Goal: Transaction & Acquisition: Book appointment/travel/reservation

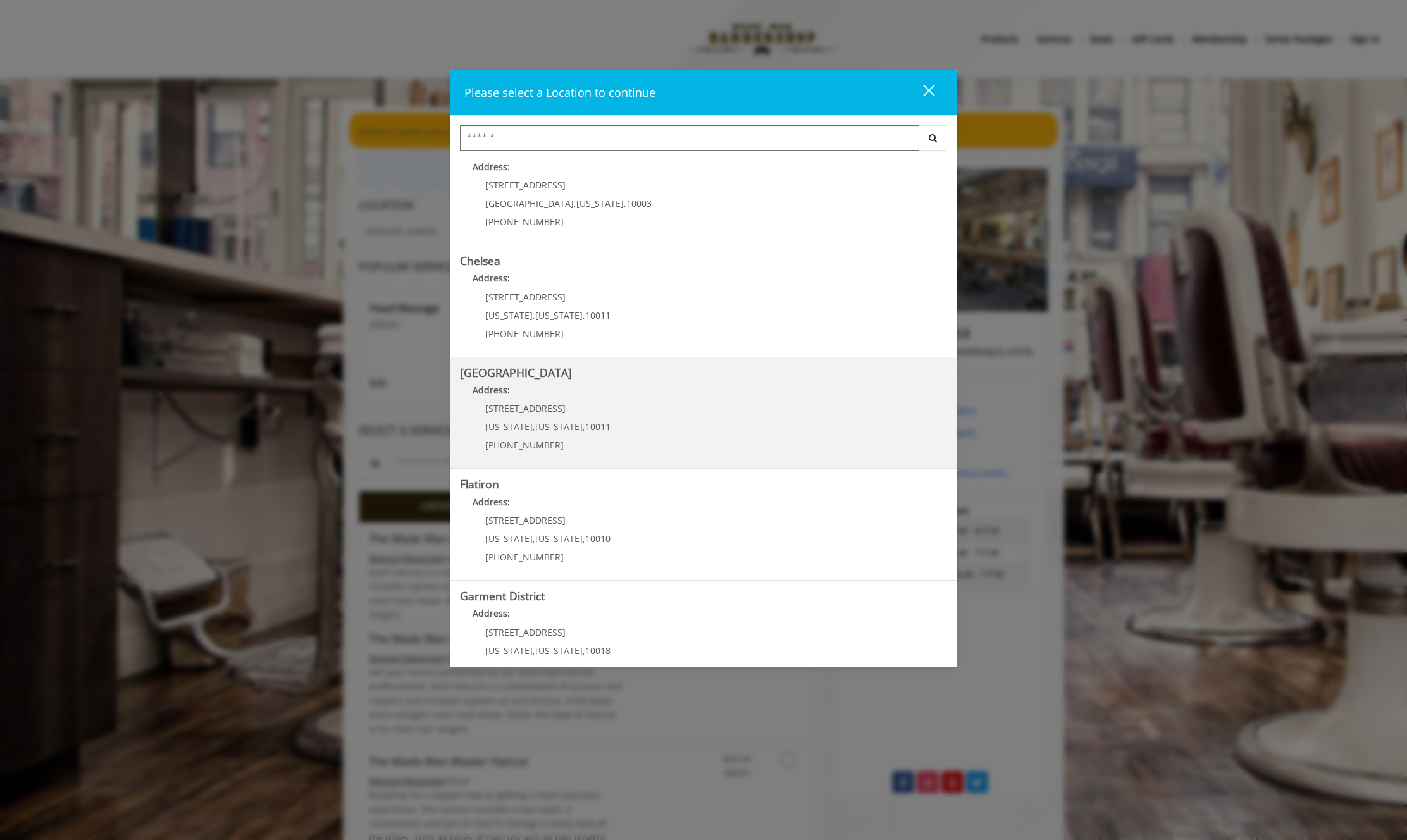
scroll to position [54, 0]
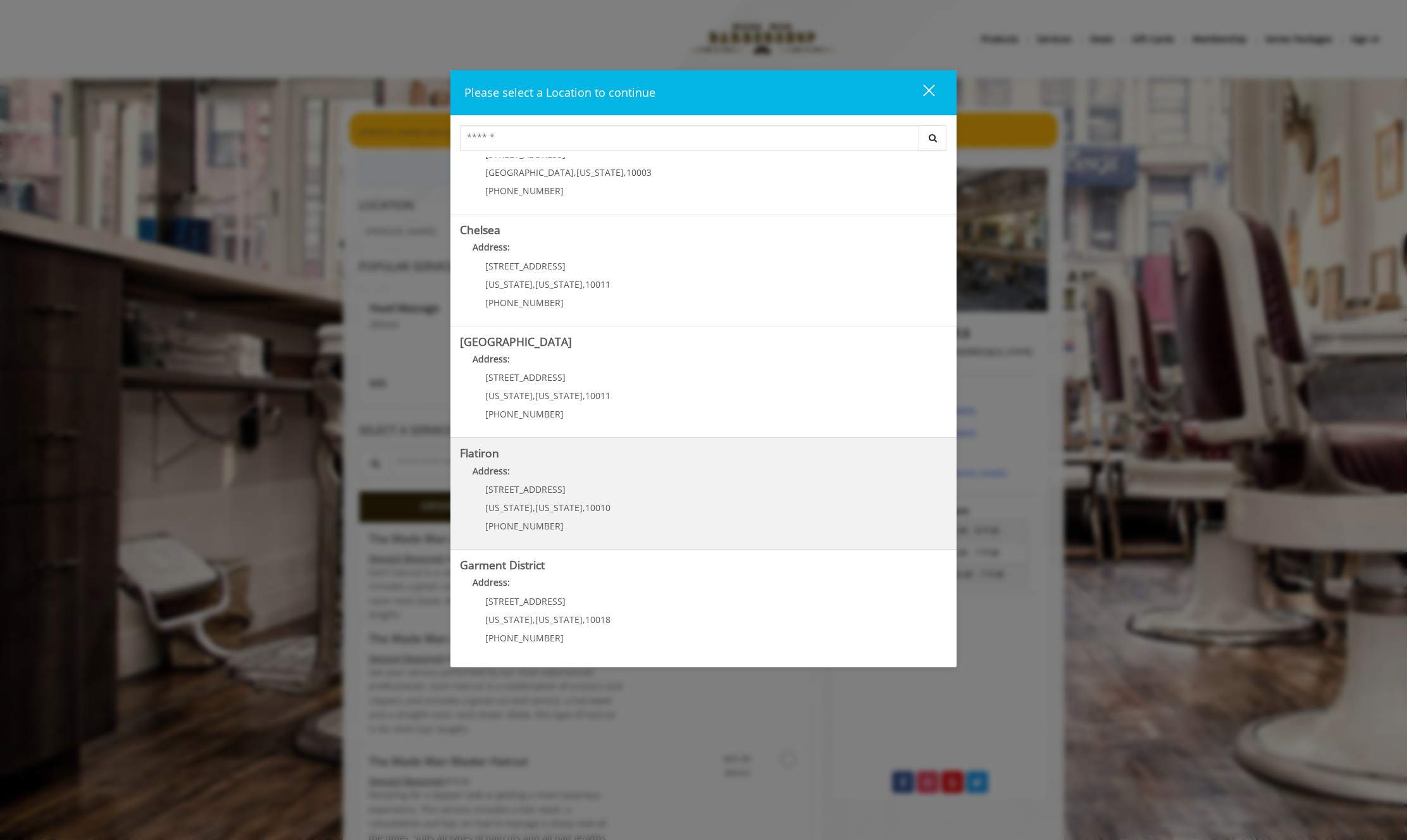
click at [777, 485] on "Flatiron Address: 10 E 23rd St New York , New York , 10010 (917) 475-1765" at bounding box center [704, 493] width 487 height 92
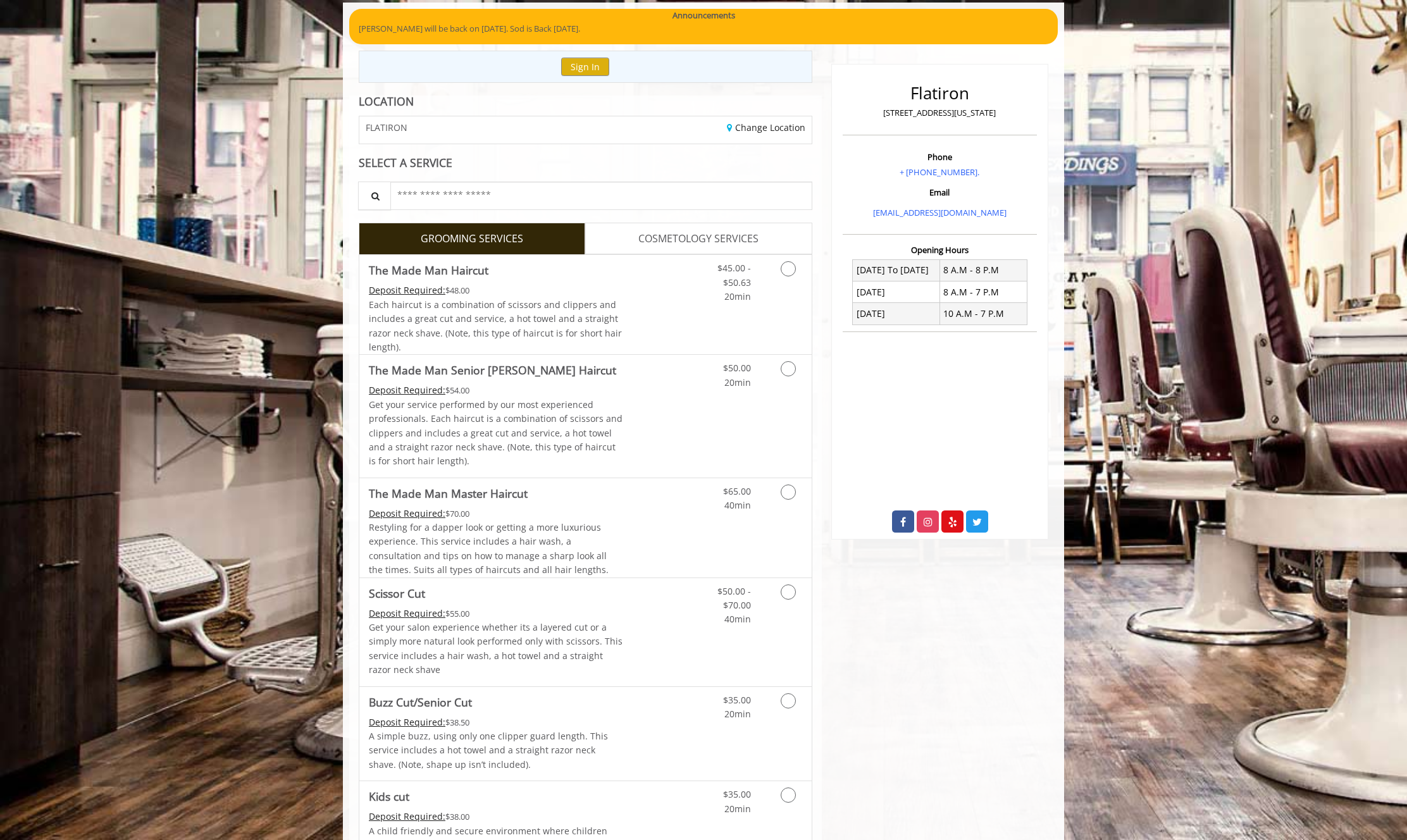
scroll to position [202, 0]
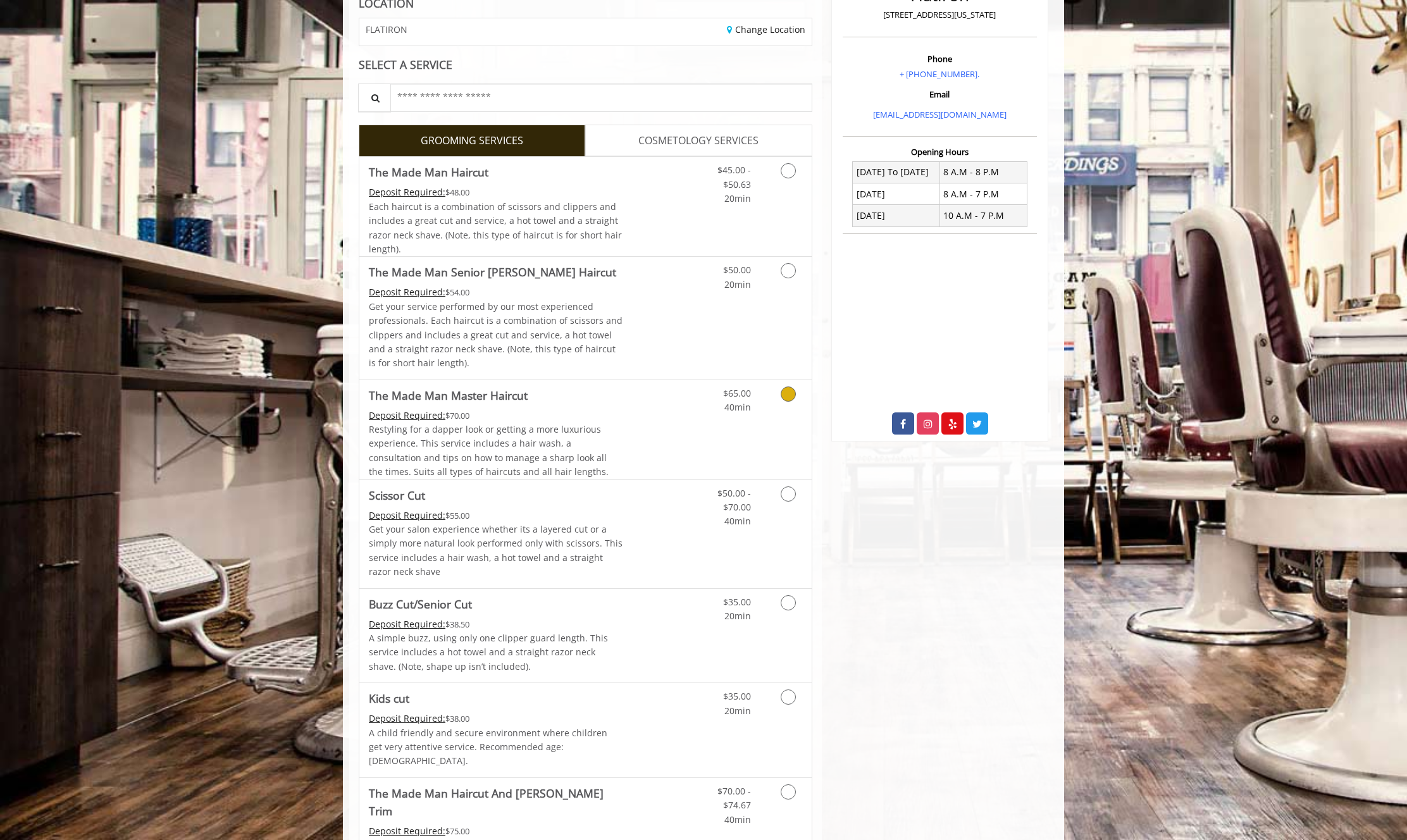
click at [744, 432] on div "$65.00 40min" at bounding box center [755, 430] width 114 height 99
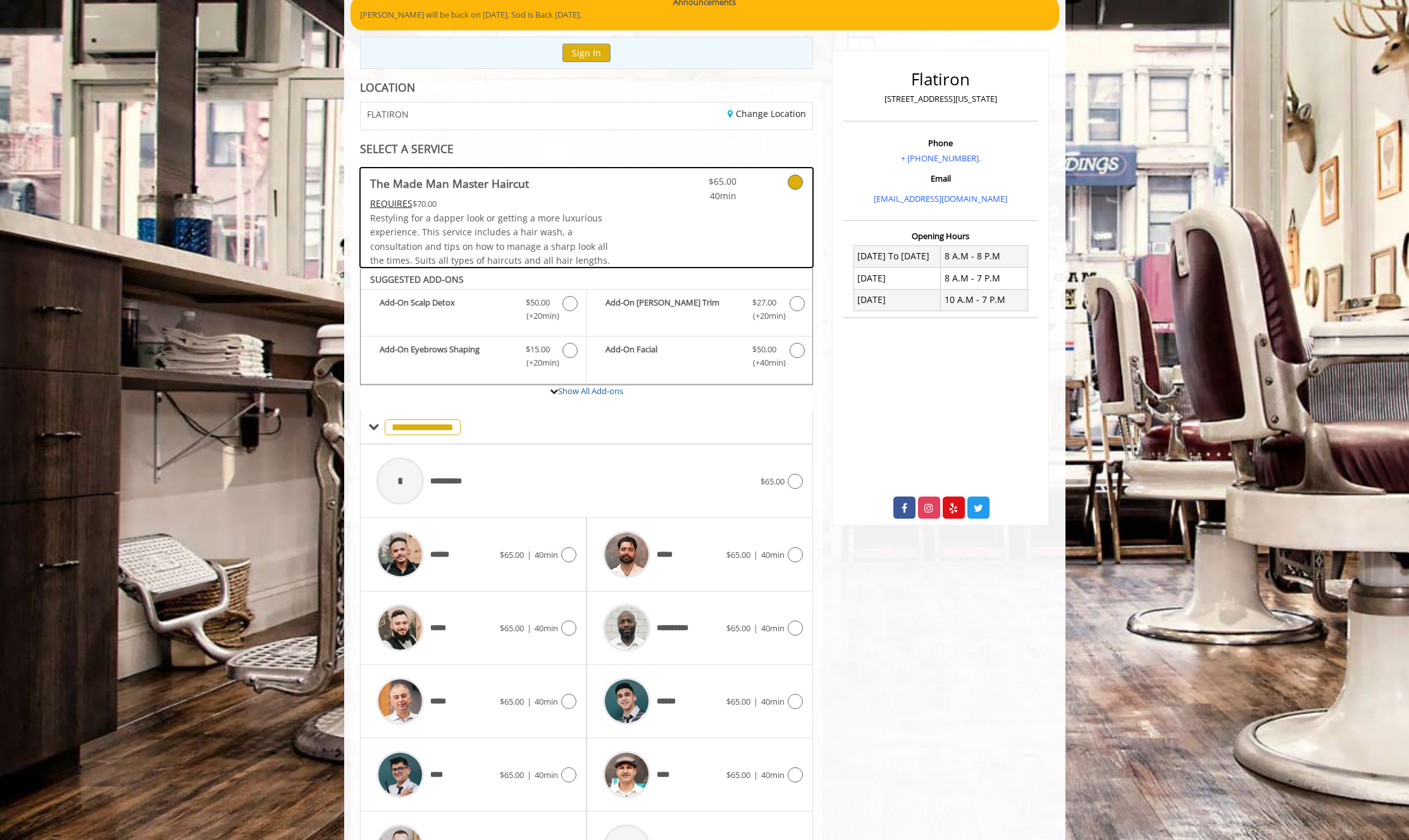
scroll to position [207, 0]
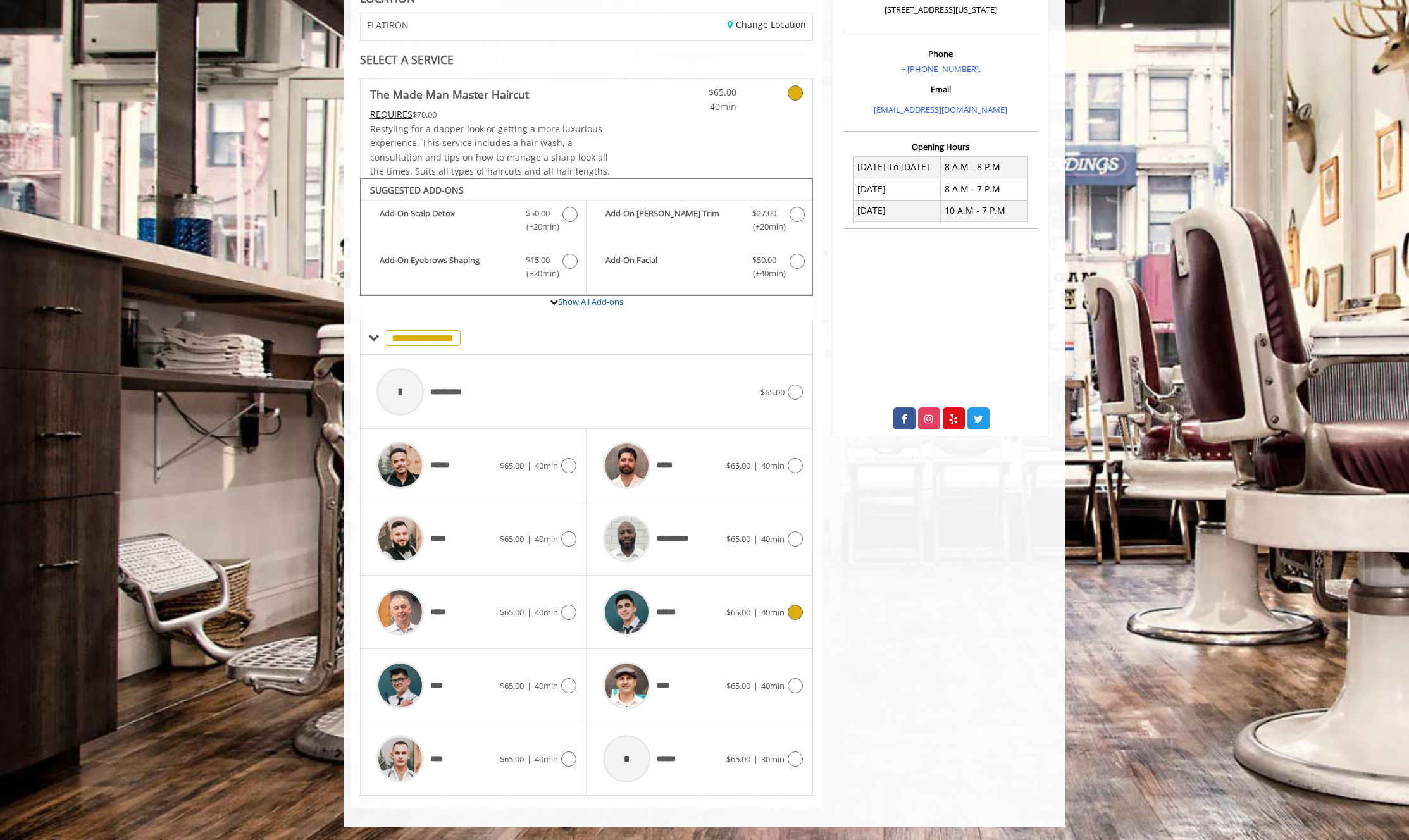
click at [799, 610] on icon at bounding box center [795, 612] width 15 height 15
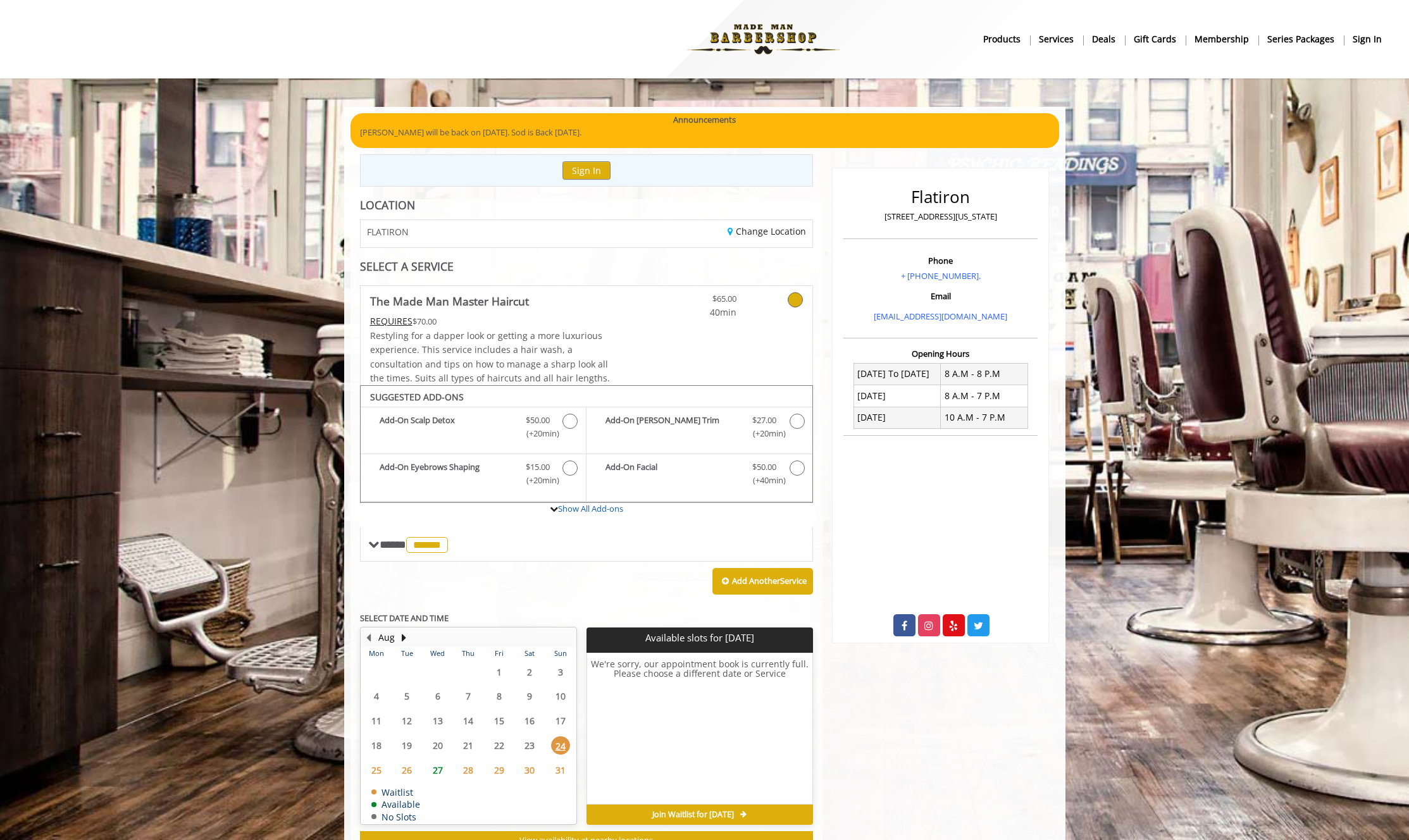
scroll to position [47, 0]
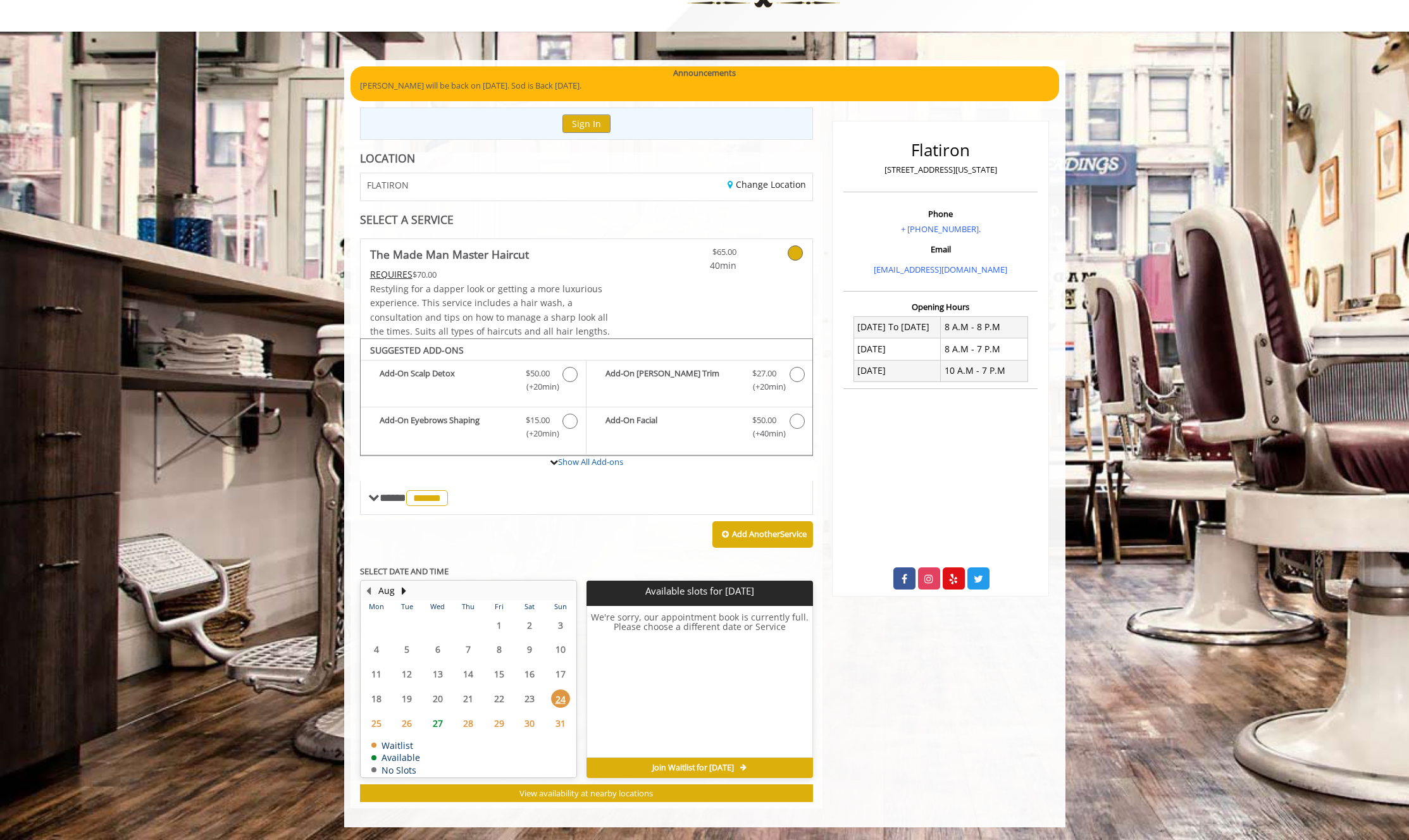
click at [464, 724] on span "28" at bounding box center [468, 723] width 19 height 18
click at [504, 732] on span "29" at bounding box center [499, 723] width 19 height 18
click at [531, 726] on span "30" at bounding box center [529, 723] width 19 height 18
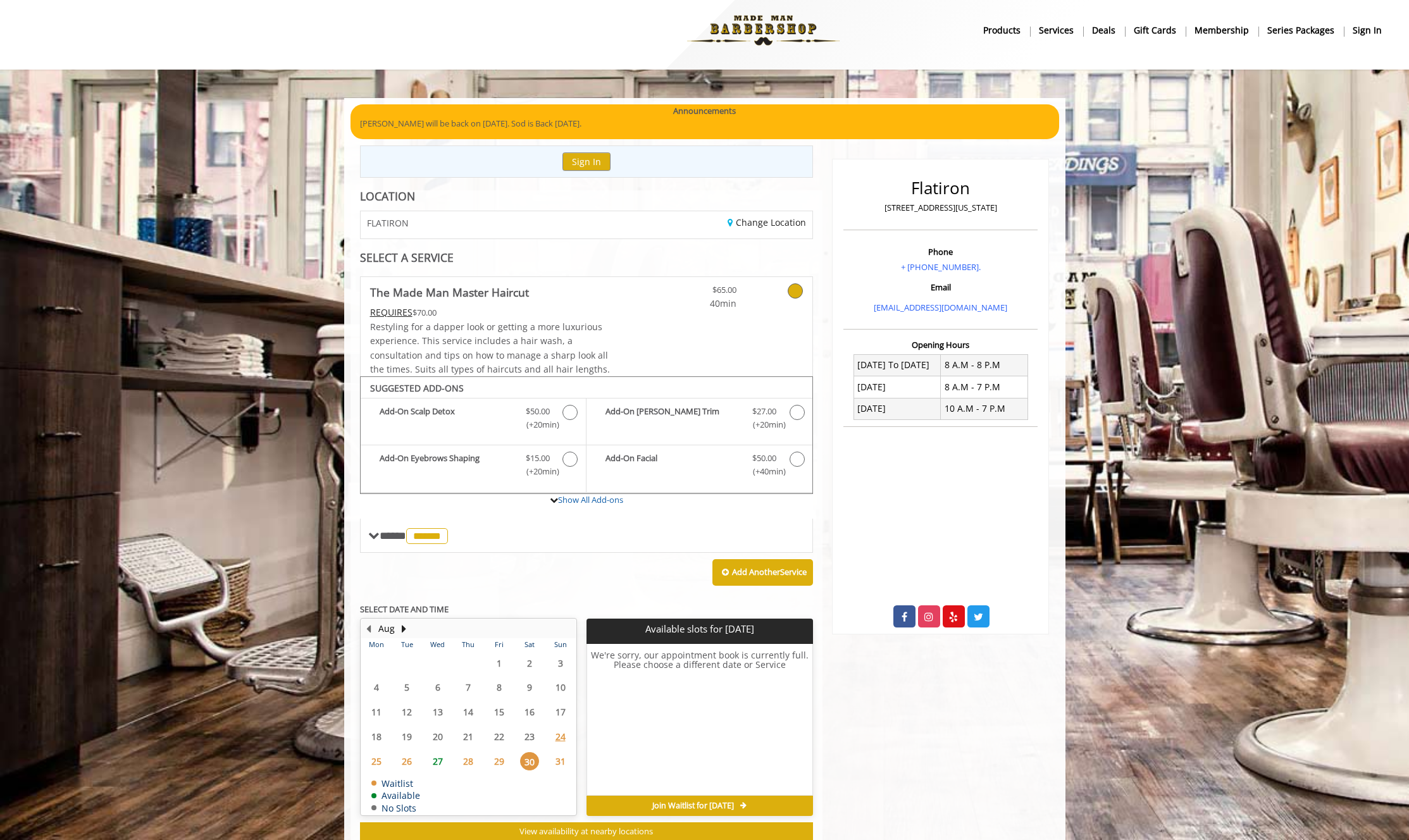
scroll to position [0, 0]
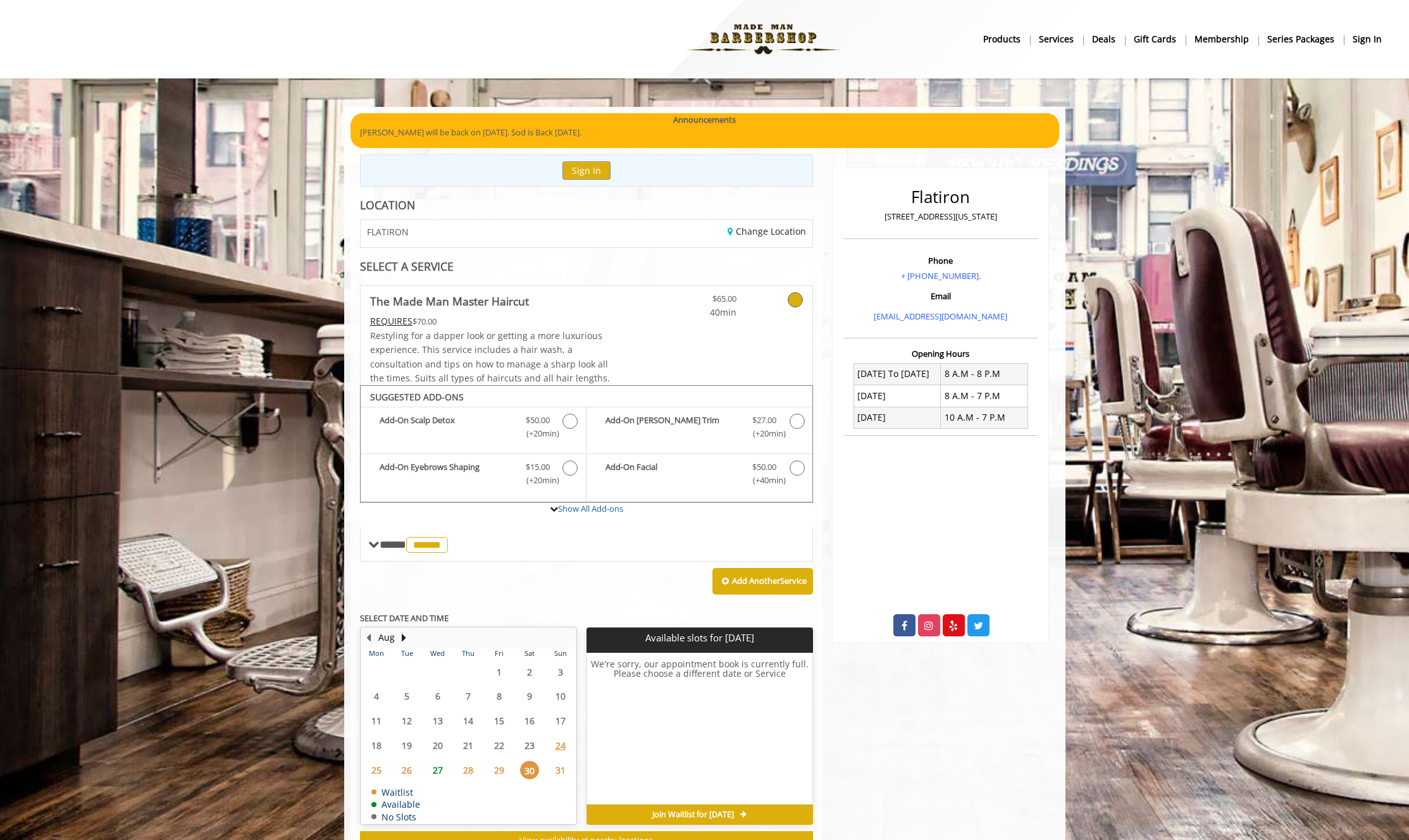
click at [564, 767] on span "31" at bounding box center [561, 770] width 19 height 18
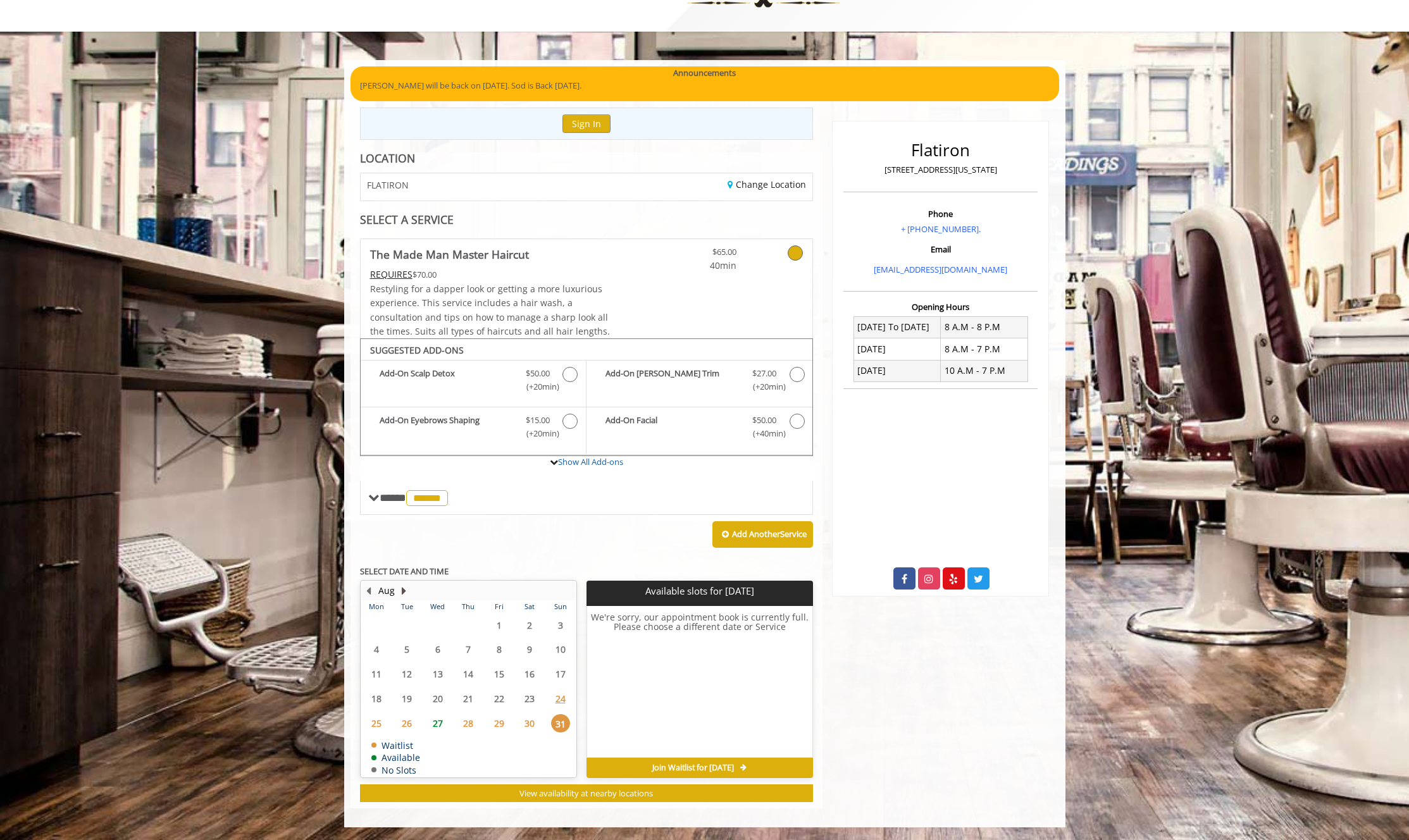
click at [402, 593] on button "Next Month" at bounding box center [404, 591] width 10 height 14
click at [440, 623] on span "3" at bounding box center [438, 625] width 19 height 18
click at [503, 626] on span "5" at bounding box center [499, 625] width 19 height 18
click at [537, 623] on span "6" at bounding box center [529, 625] width 19 height 18
click at [527, 652] on span "13" at bounding box center [529, 649] width 19 height 18
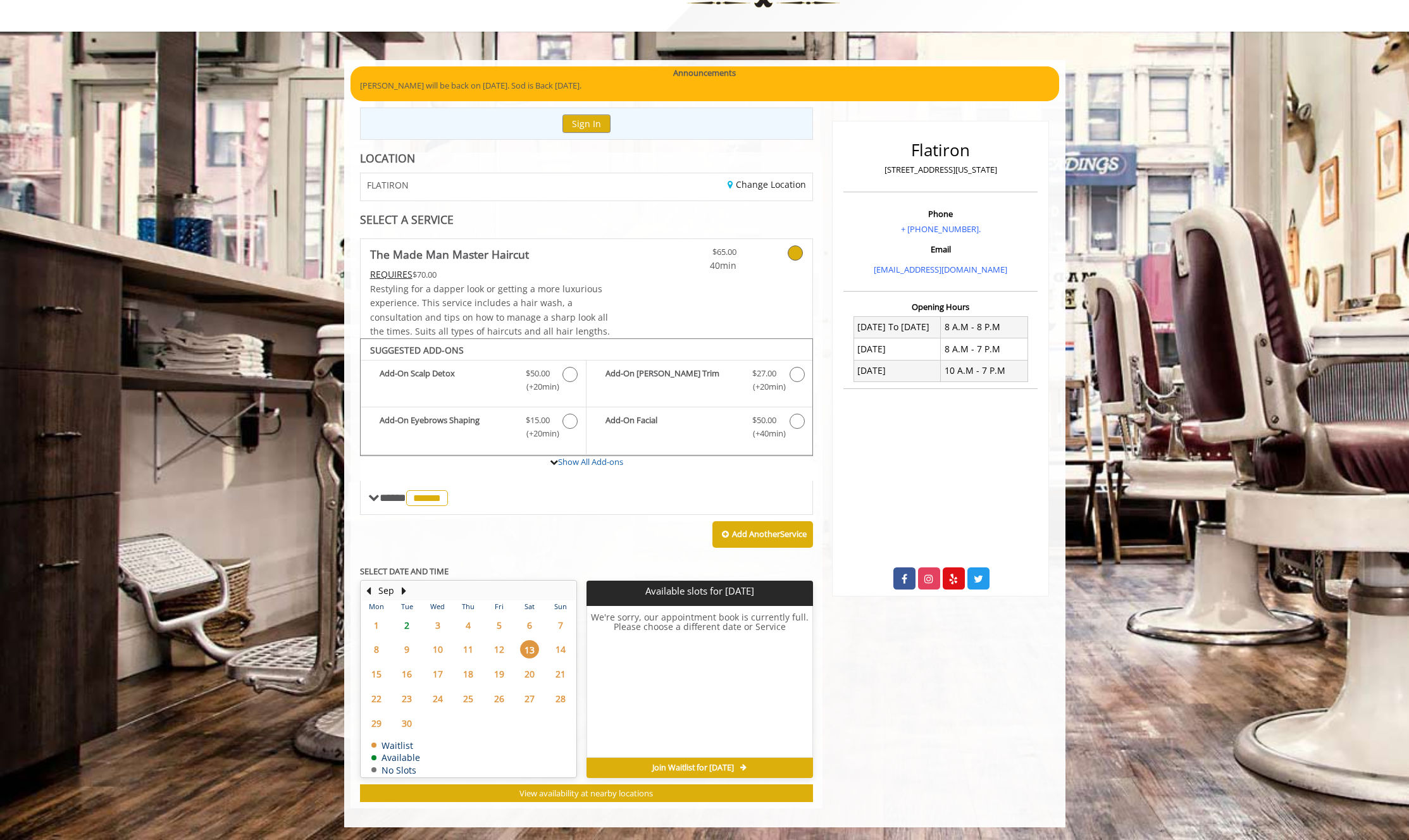
click at [529, 671] on span "20" at bounding box center [529, 673] width 19 height 18
click at [448, 500] on span "******" at bounding box center [427, 497] width 41 height 16
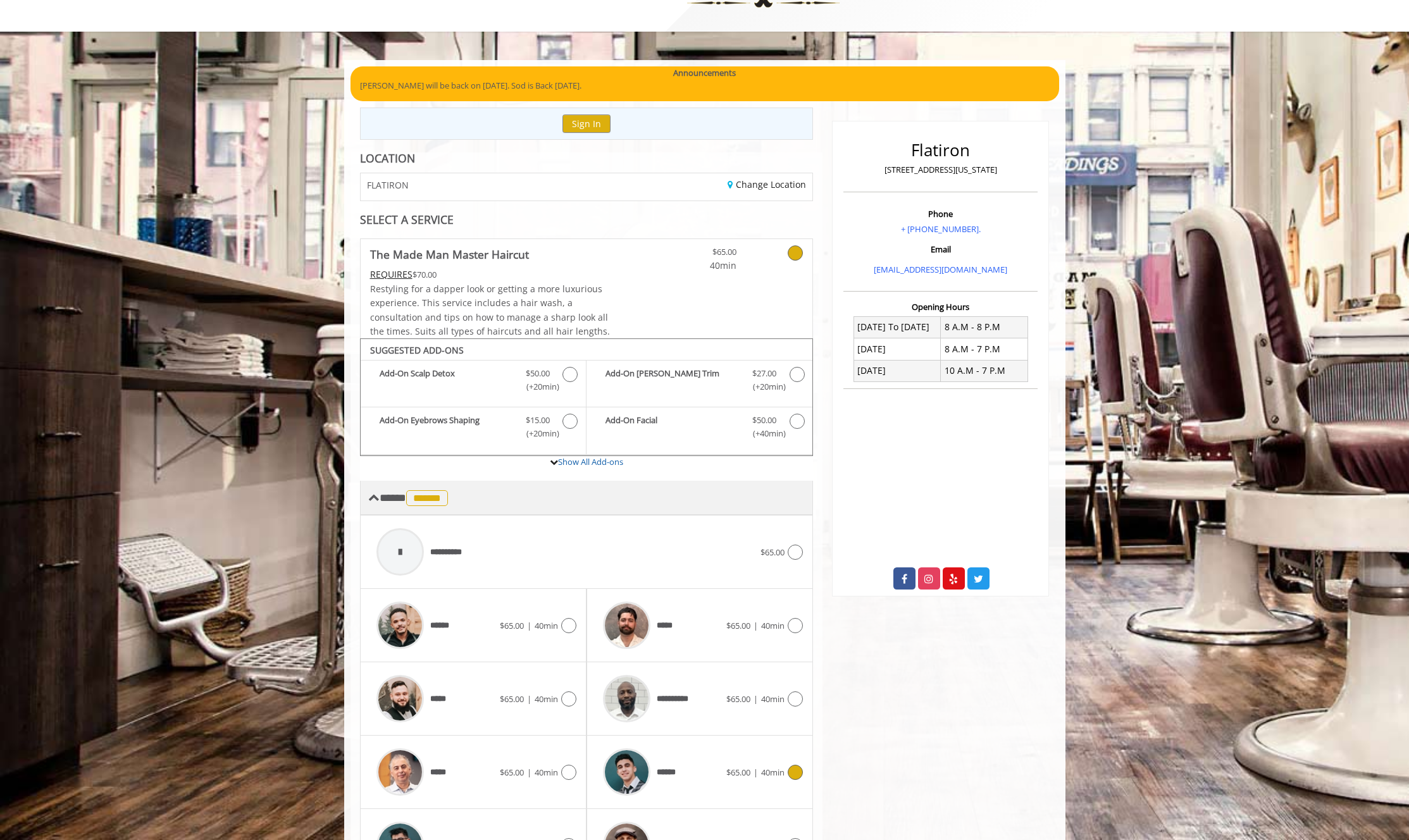
scroll to position [295, 0]
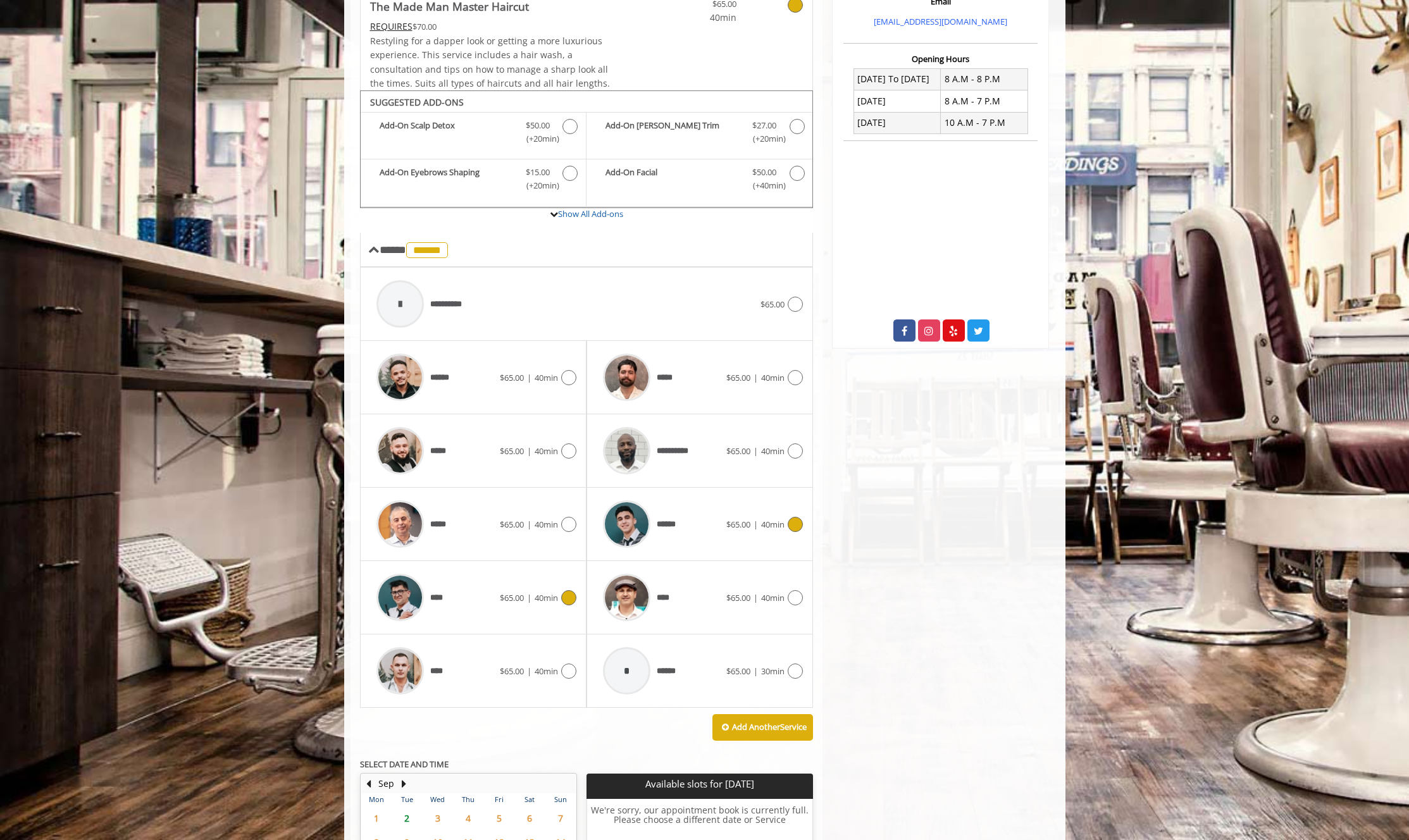
click at [572, 605] on div "**** $65.00 | 40min" at bounding box center [473, 597] width 206 height 60
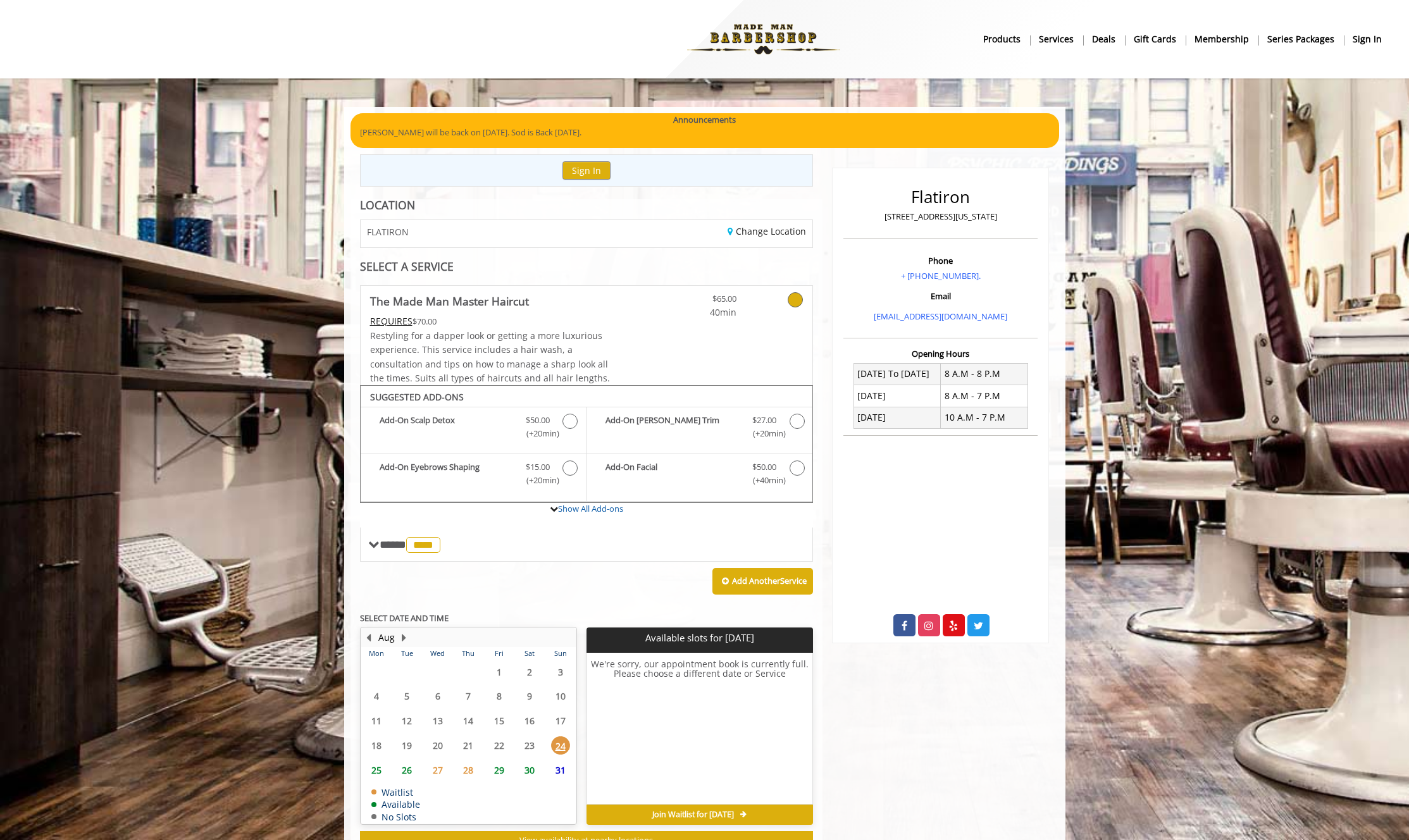
scroll to position [47, 0]
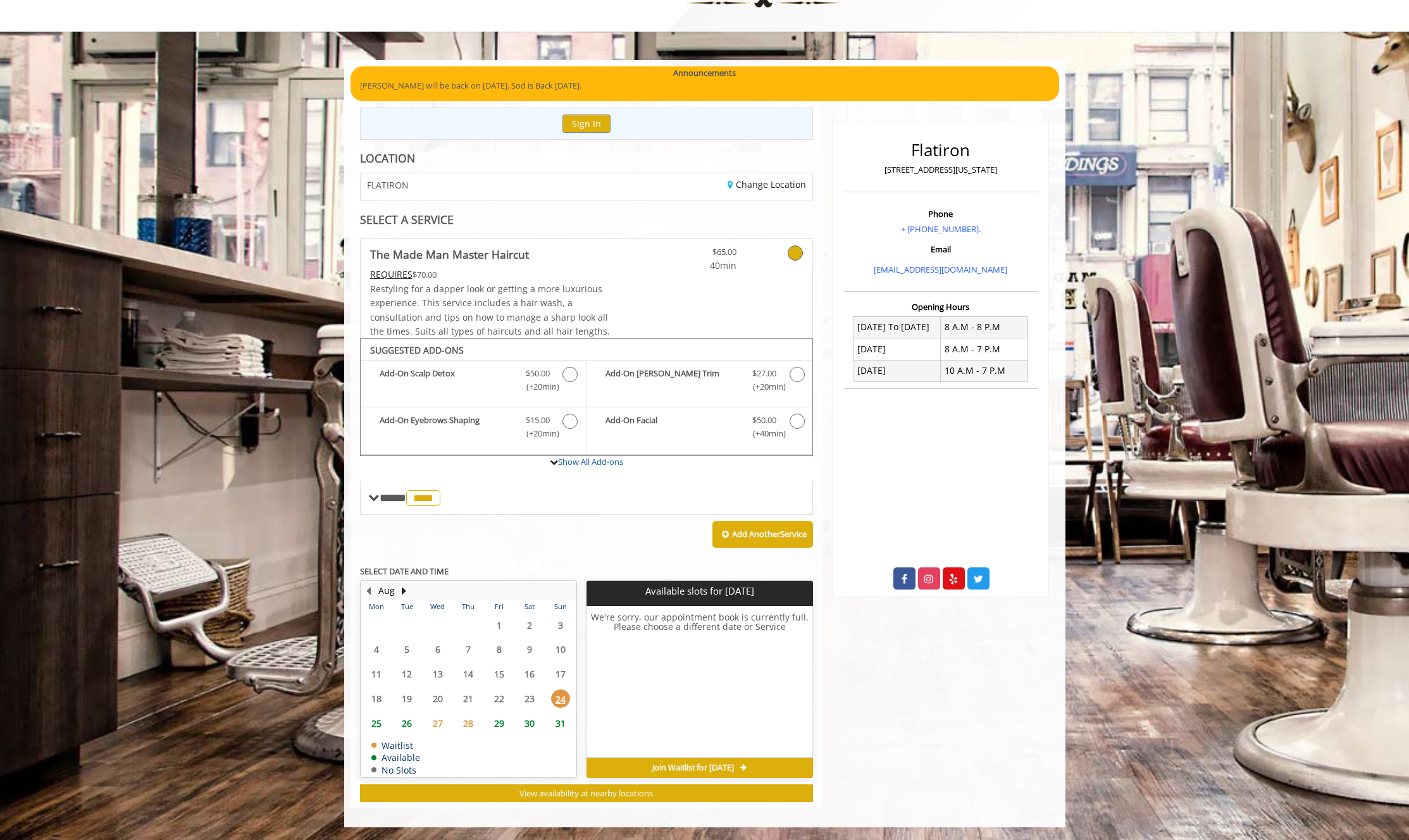
click at [476, 727] on span "28" at bounding box center [468, 723] width 19 height 18
click at [444, 723] on span "27" at bounding box center [438, 723] width 19 height 18
click at [496, 722] on span "29" at bounding box center [499, 723] width 19 height 18
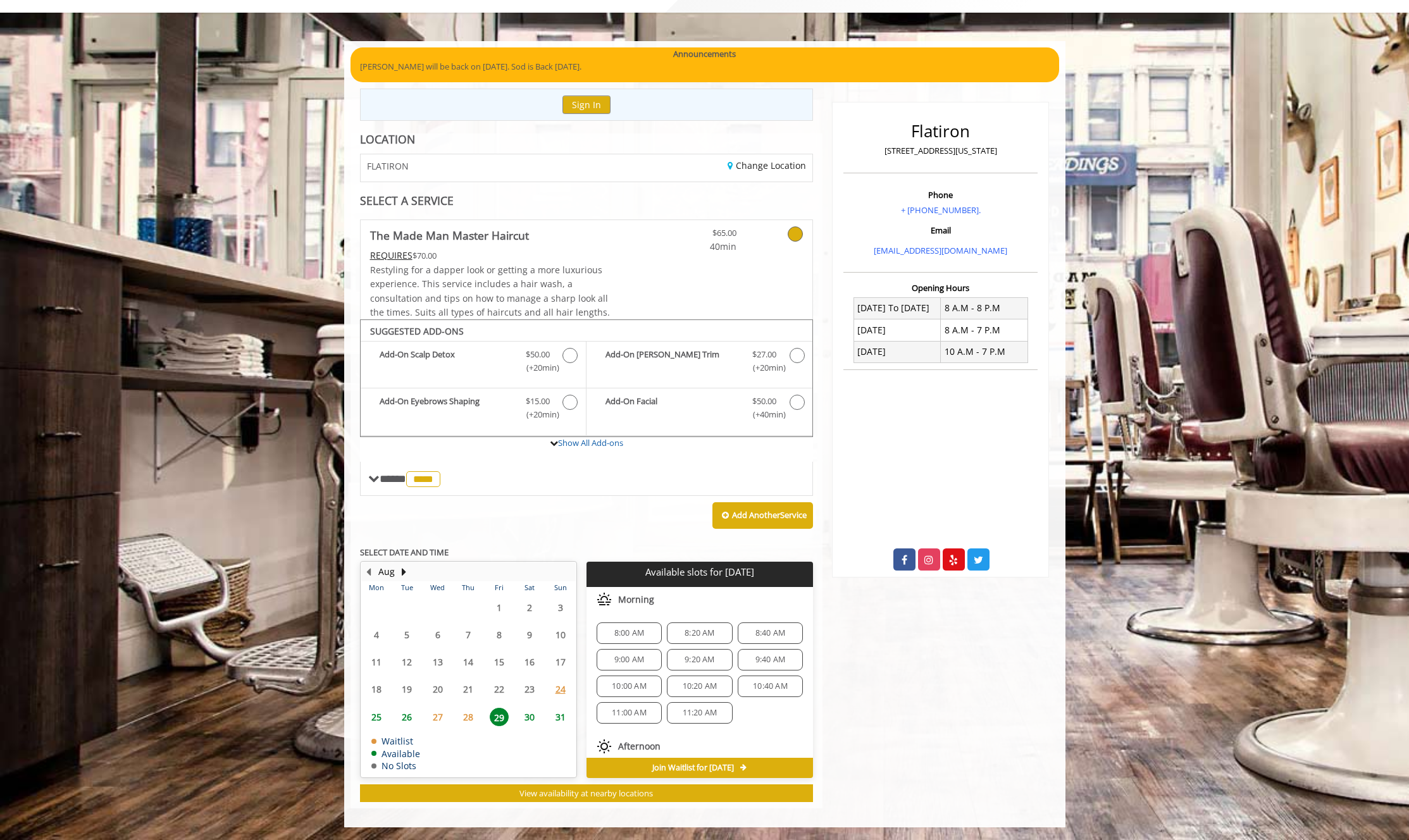
scroll to position [270, 0]
click at [688, 735] on span "7:20 PM" at bounding box center [699, 737] width 30 height 10
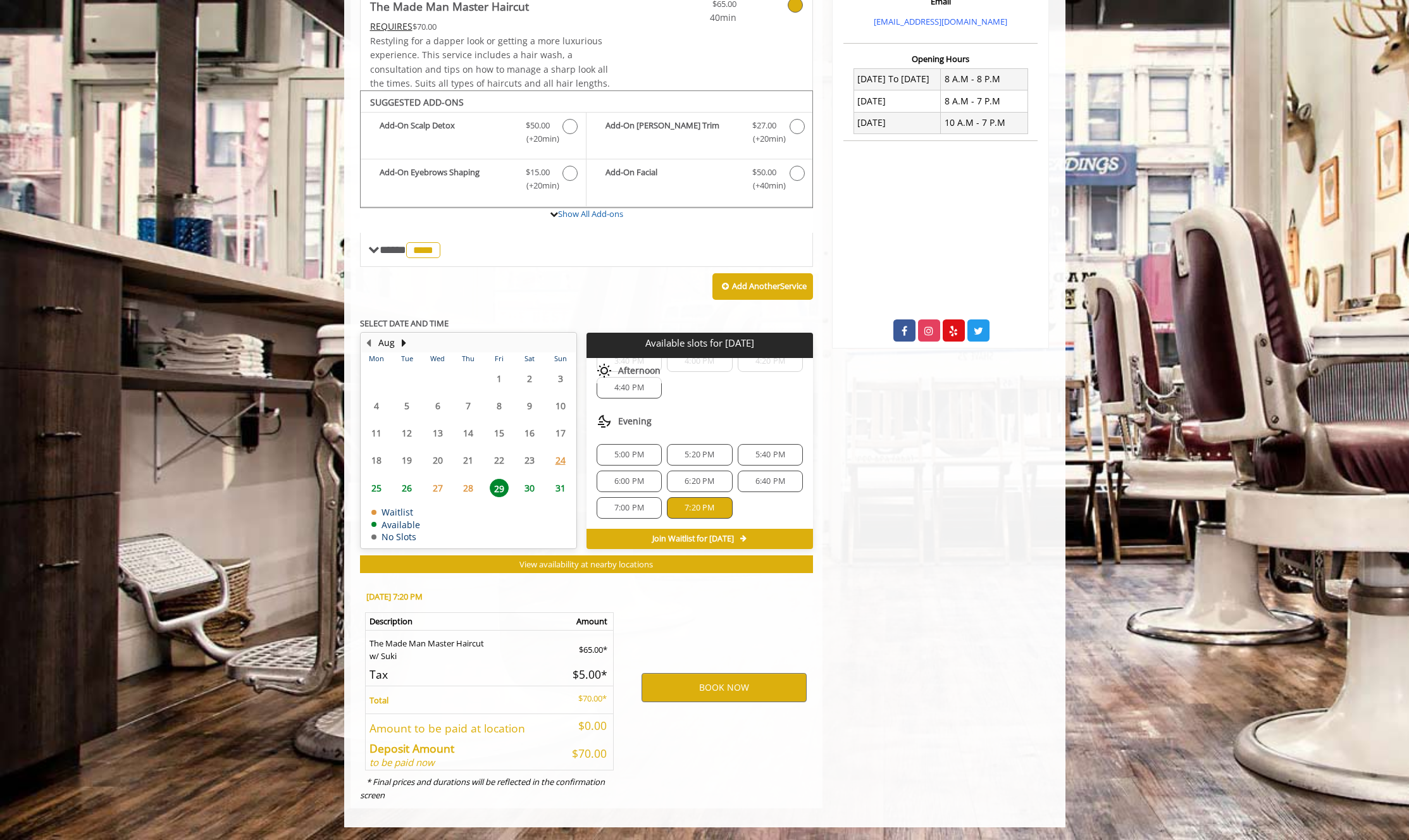
scroll to position [292, 0]
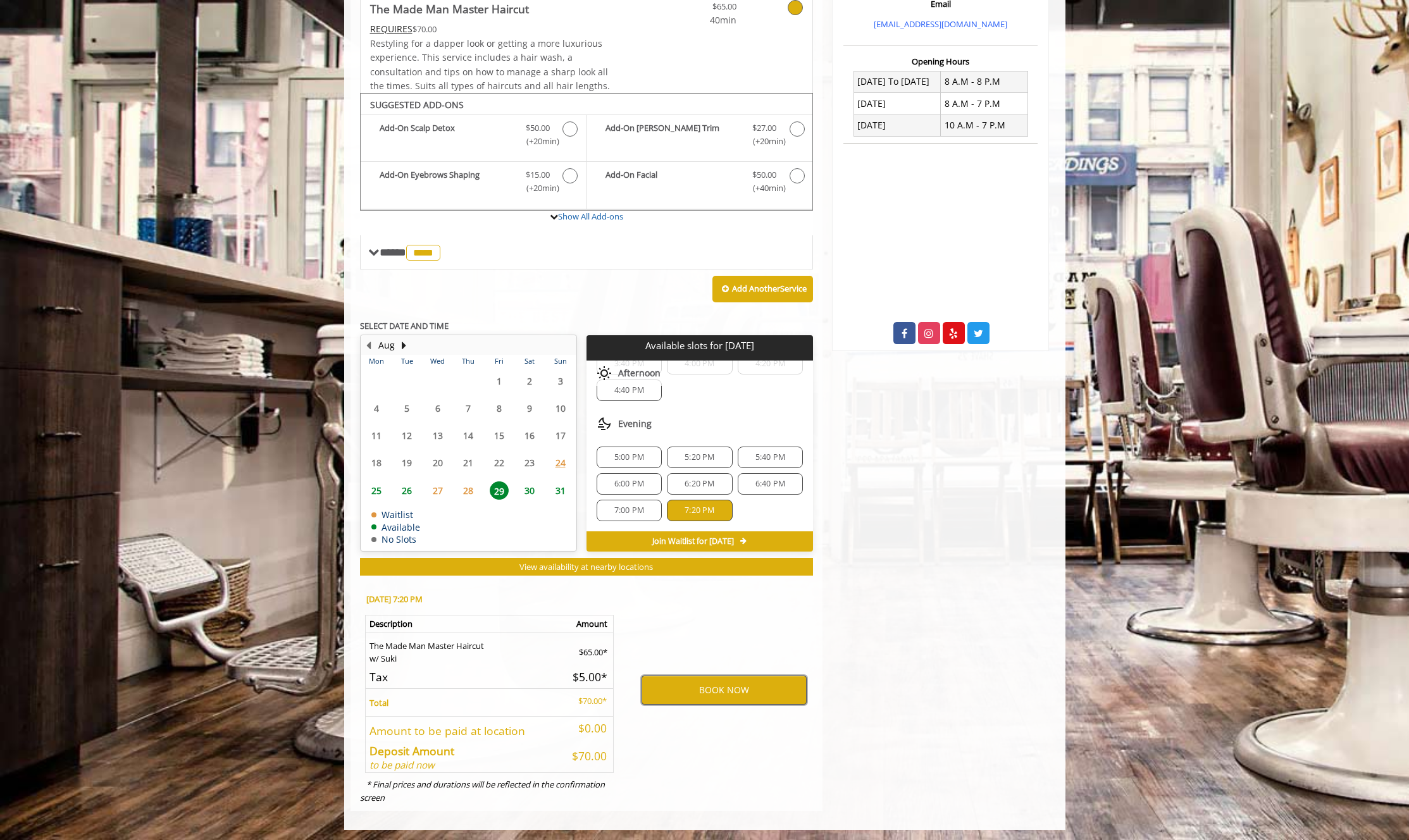
click at [745, 695] on button "BOOK NOW" at bounding box center [724, 690] width 165 height 29
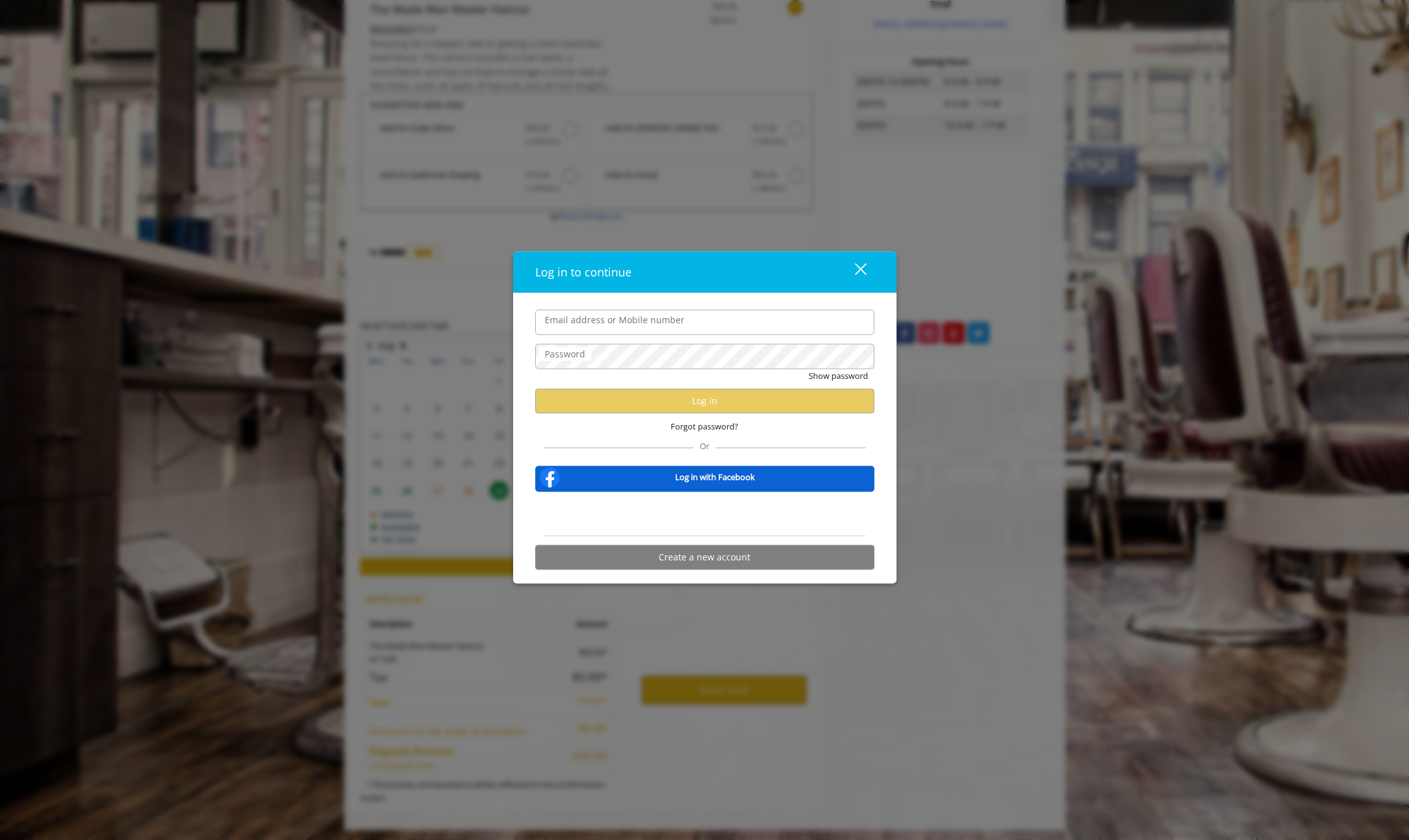
click at [853, 270] on div "close" at bounding box center [852, 272] width 25 height 19
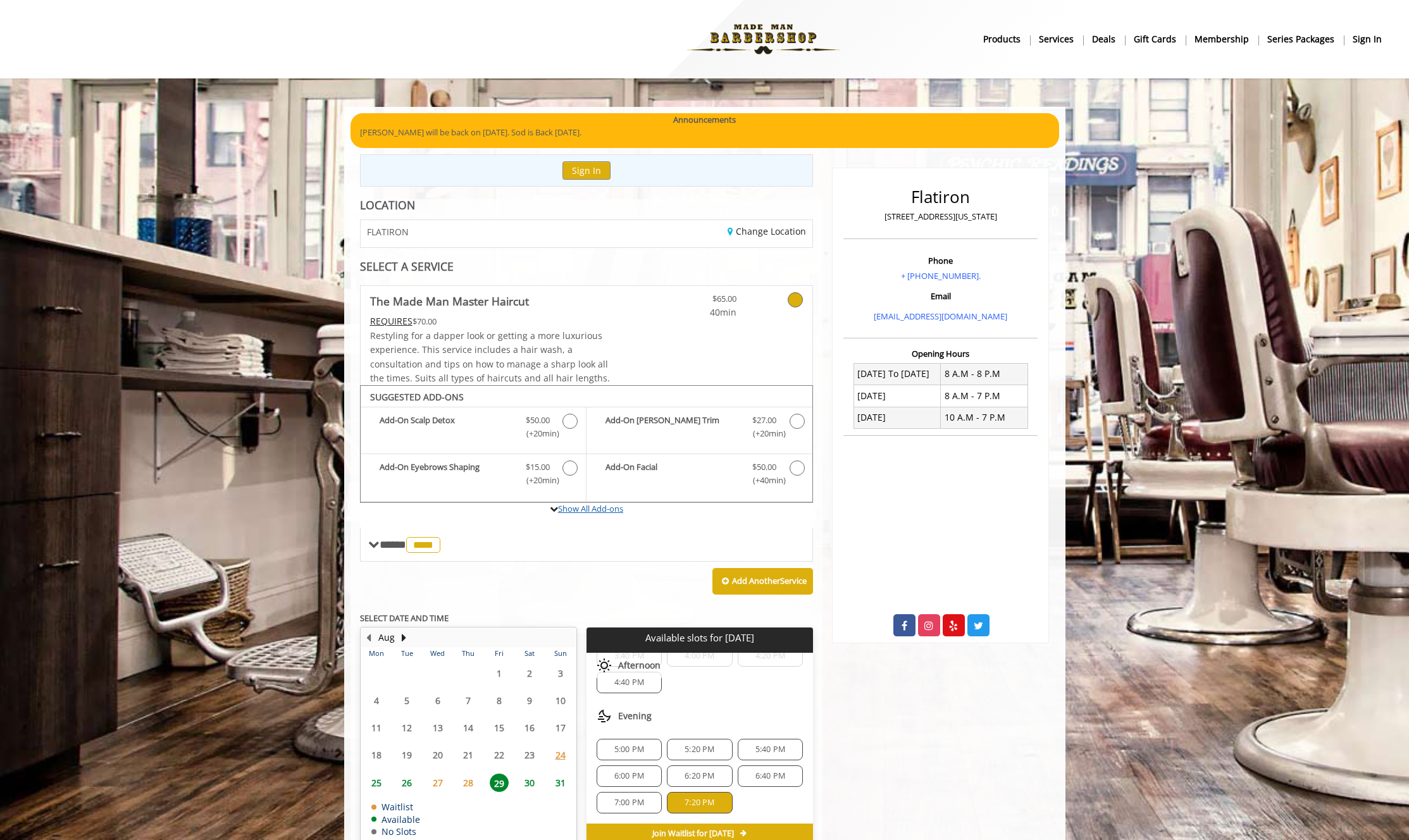
click at [589, 506] on link "Show All Add-ons" at bounding box center [591, 508] width 65 height 12
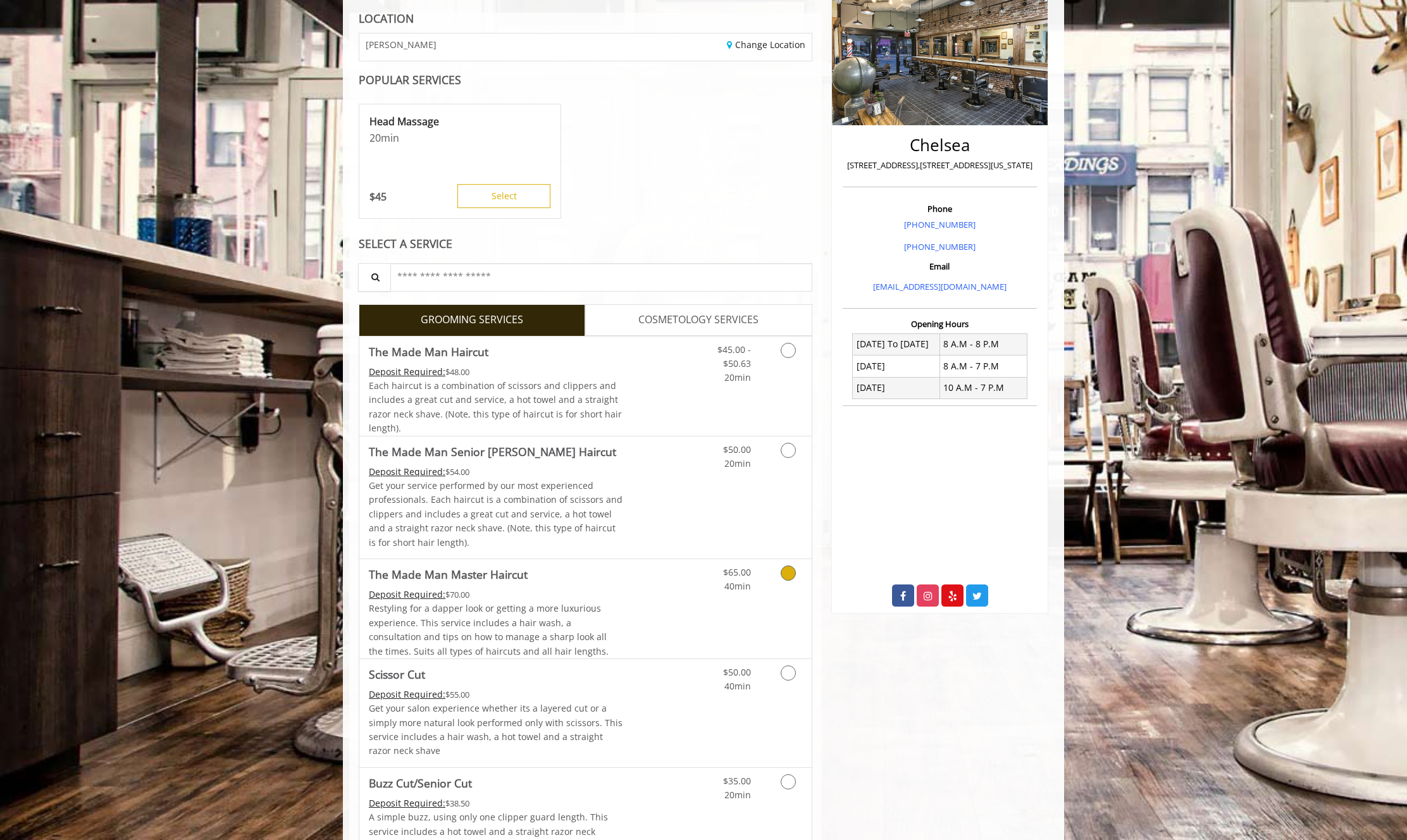
scroll to position [190, 0]
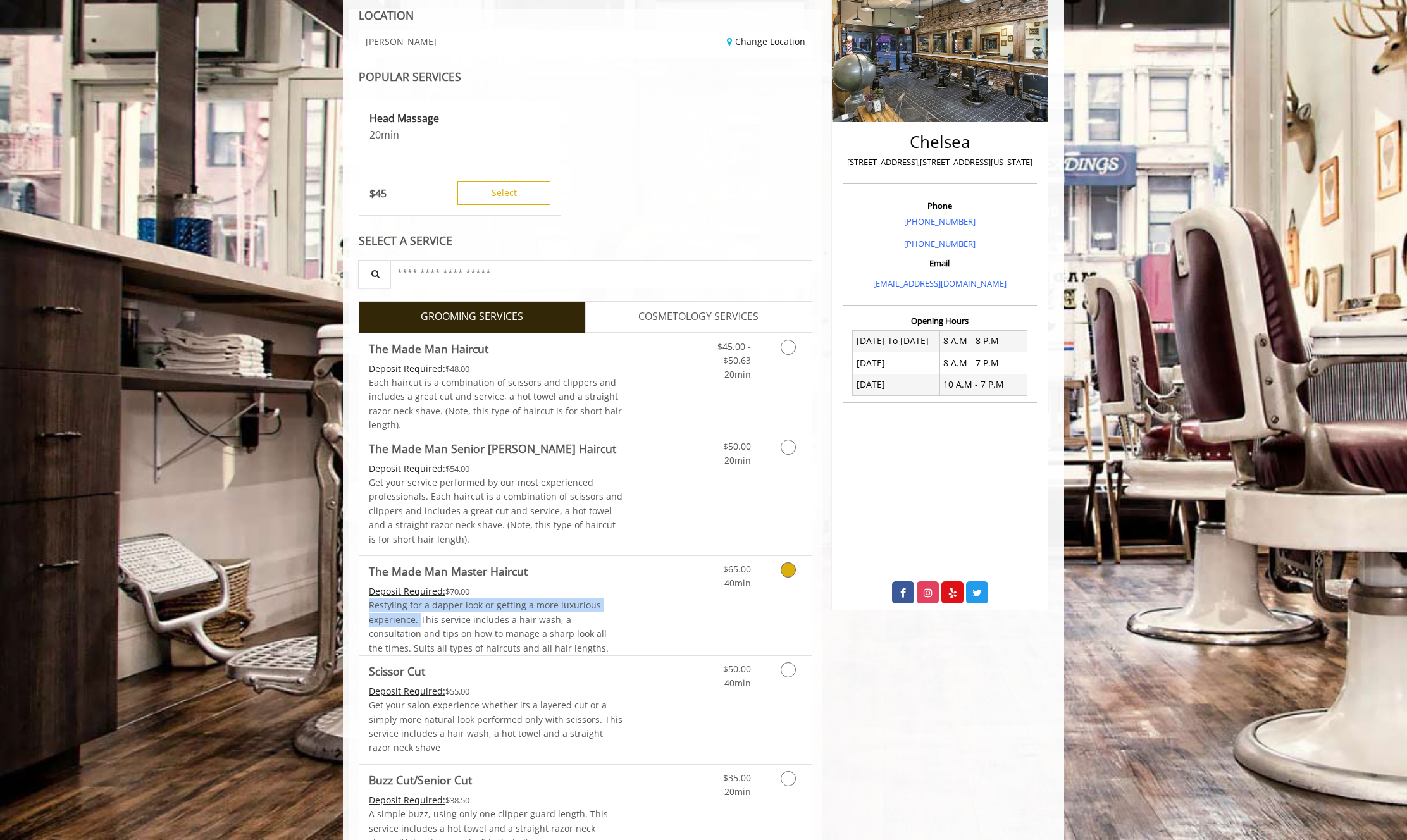
drag, startPoint x: 357, startPoint y: 609, endPoint x: 420, endPoint y: 618, distance: 63.6
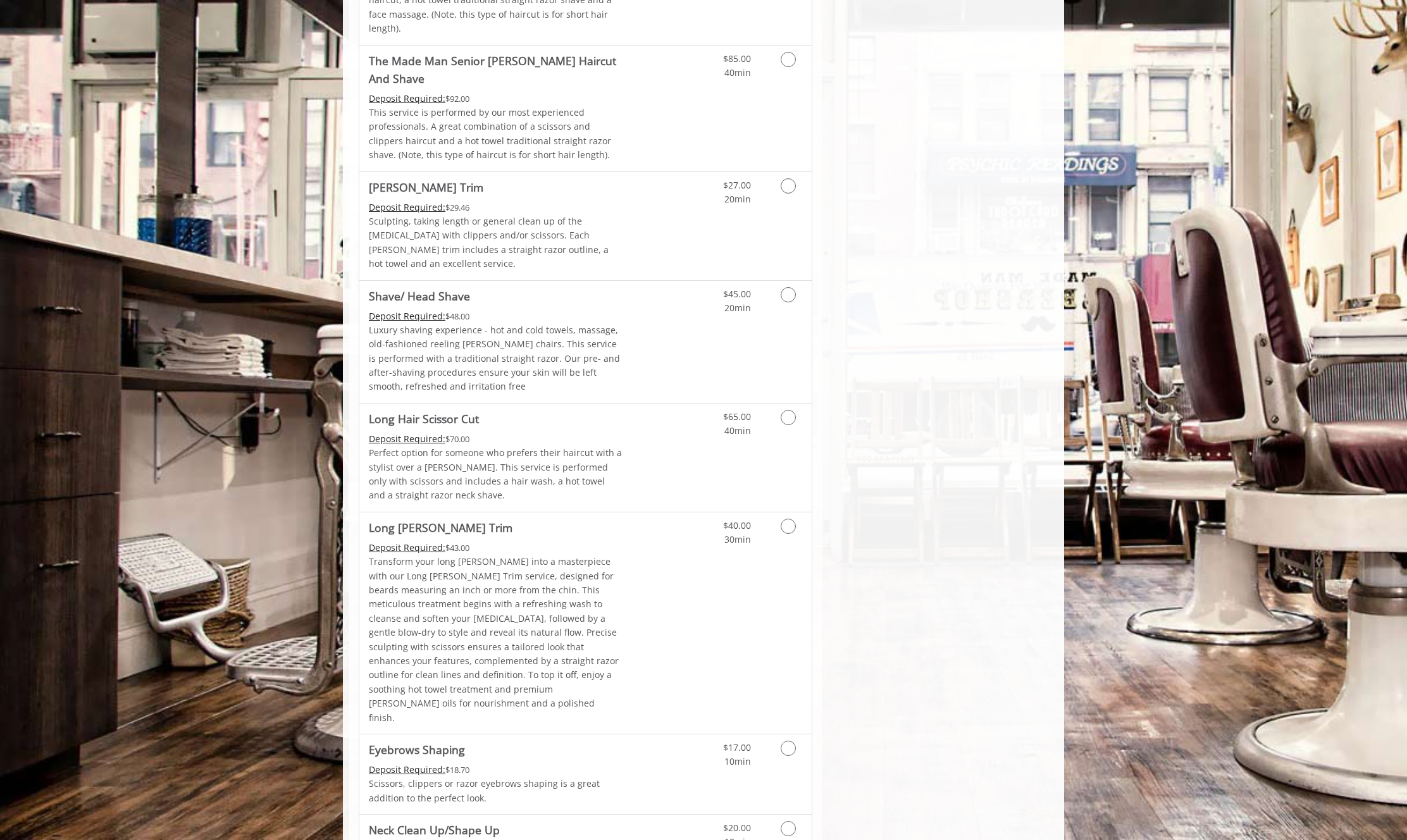
scroll to position [1663, 0]
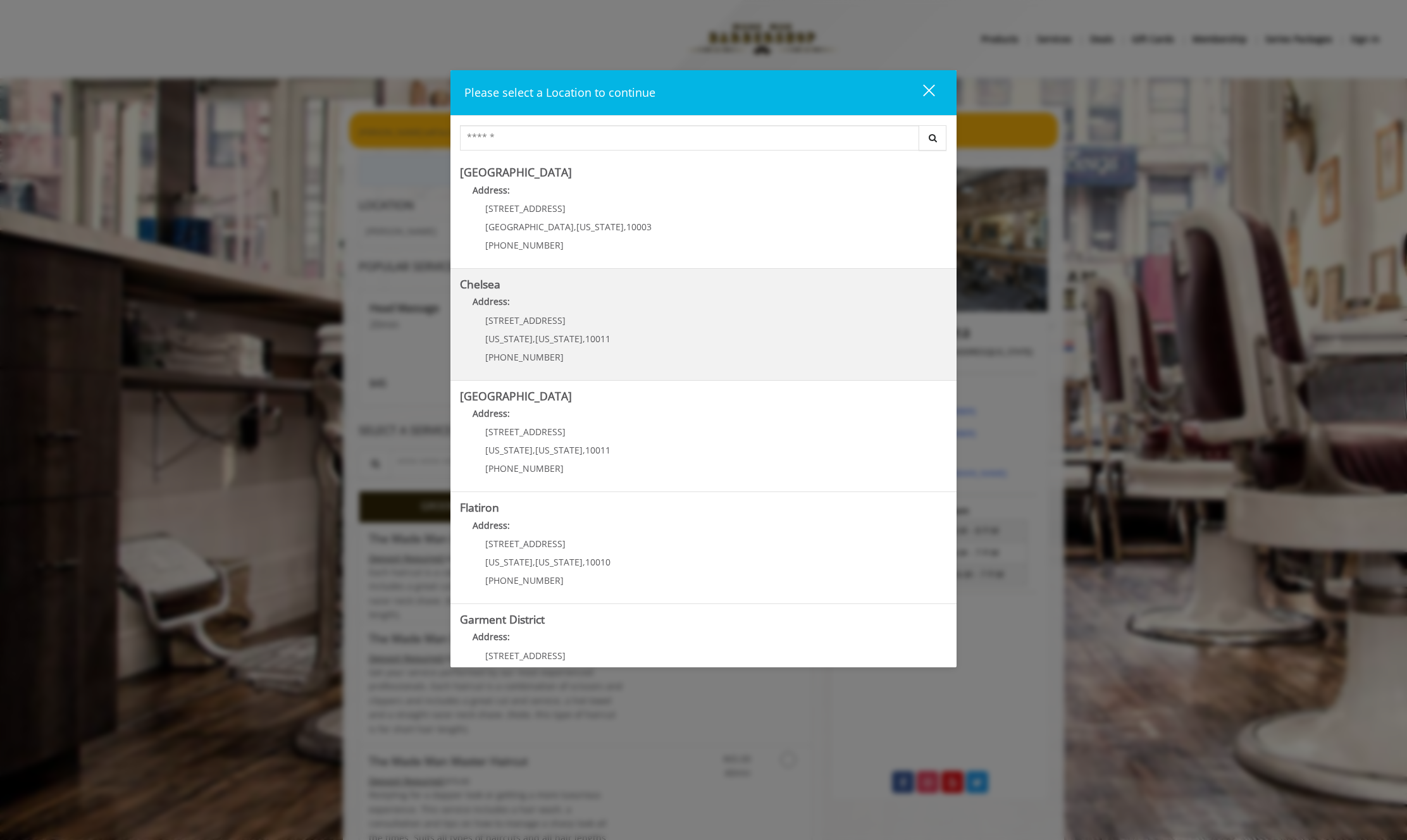
click at [682, 323] on link "Chelsea Address: 169/170 W 23rd St New York , New York , 10011 (917) 639-3902" at bounding box center [704, 325] width 487 height 92
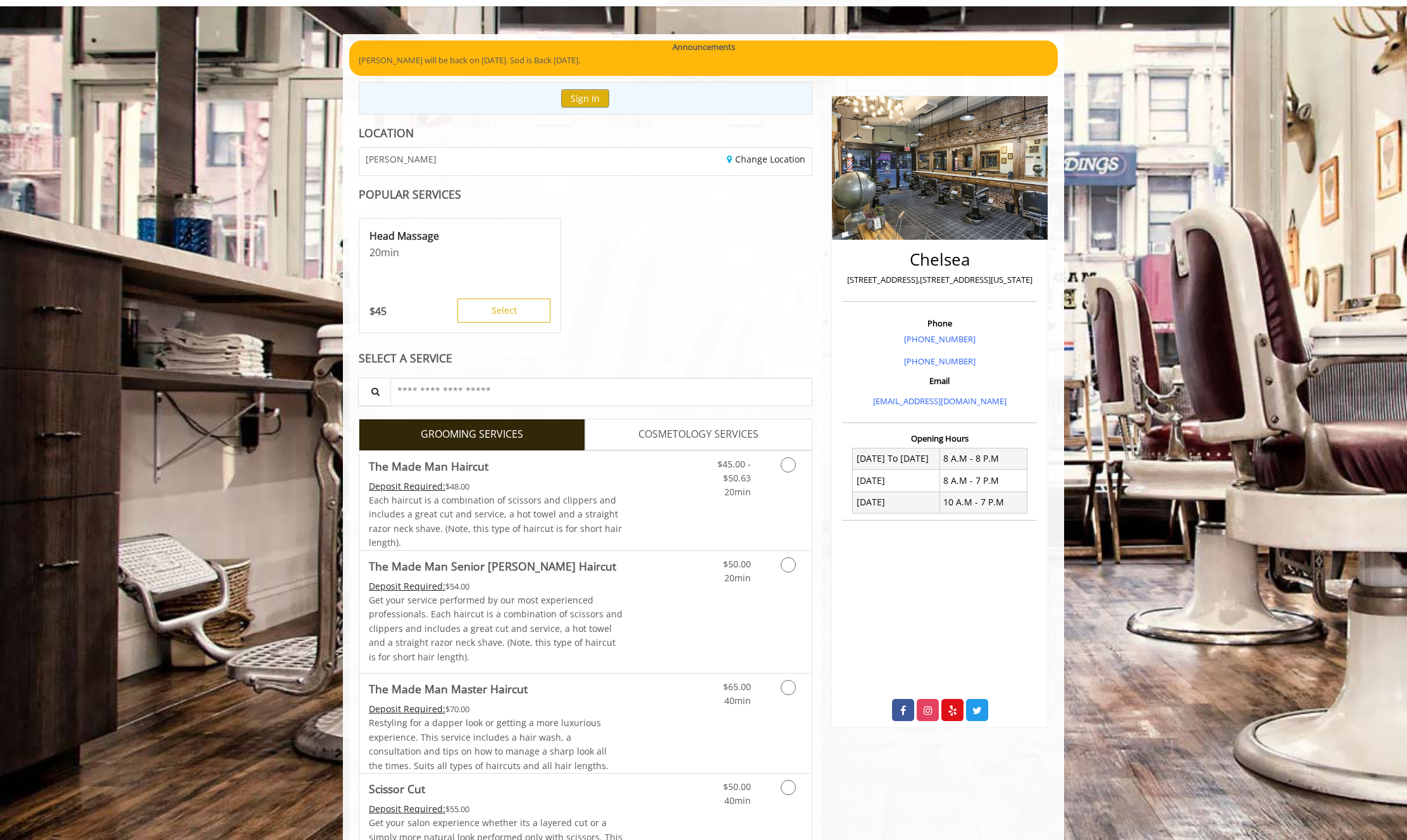
scroll to position [116, 0]
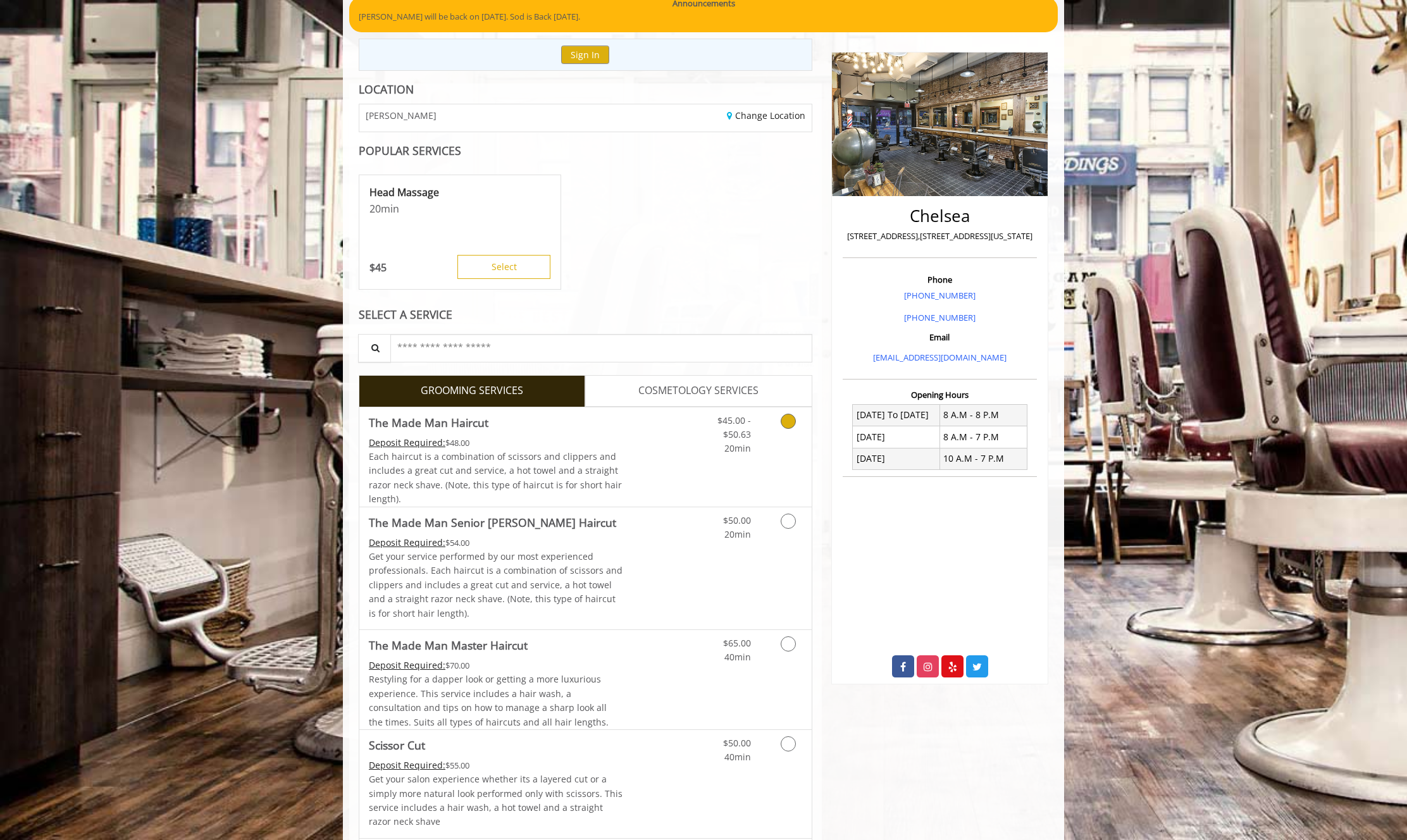
click at [789, 423] on icon "Grooming services" at bounding box center [788, 421] width 15 height 15
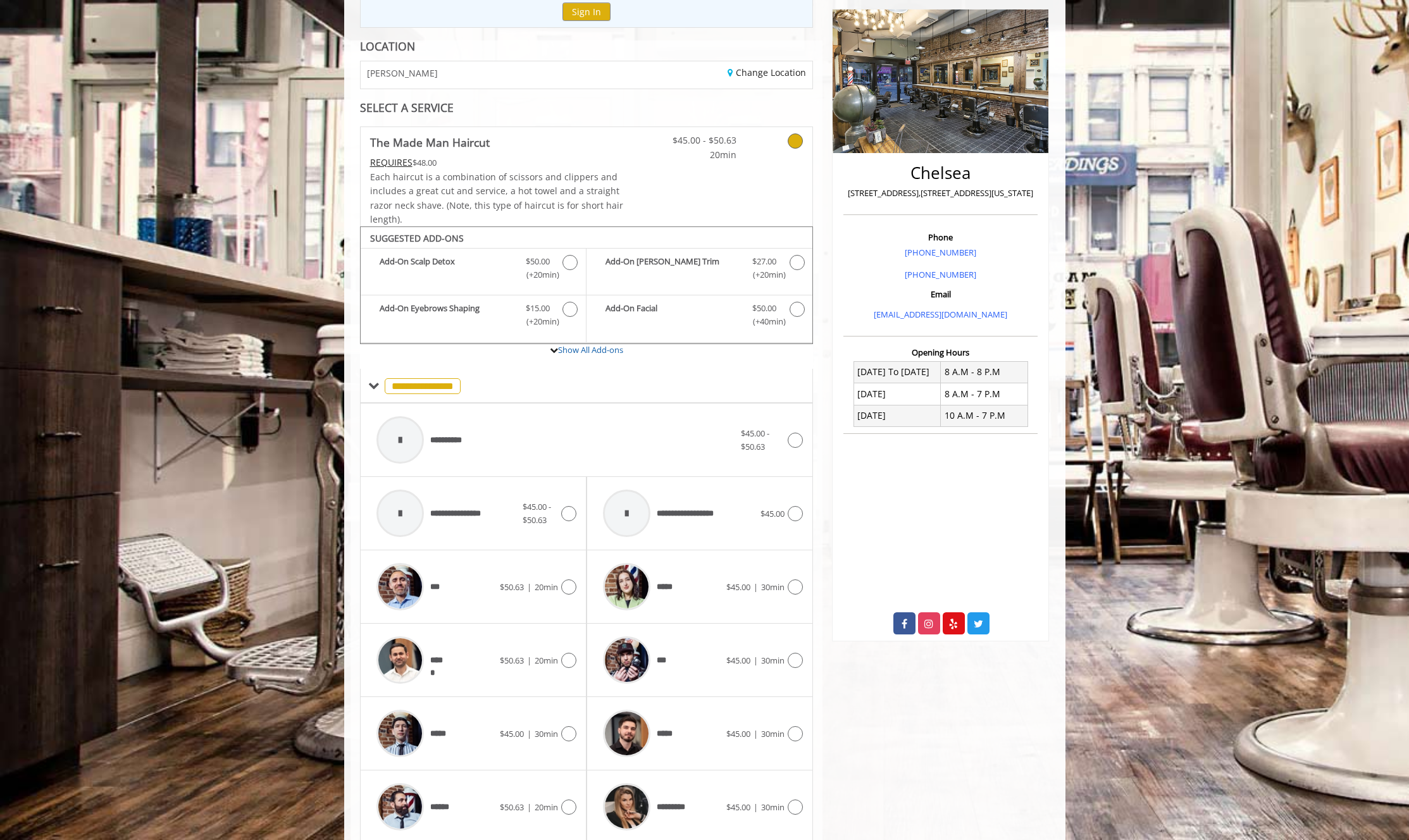
scroll to position [161, 0]
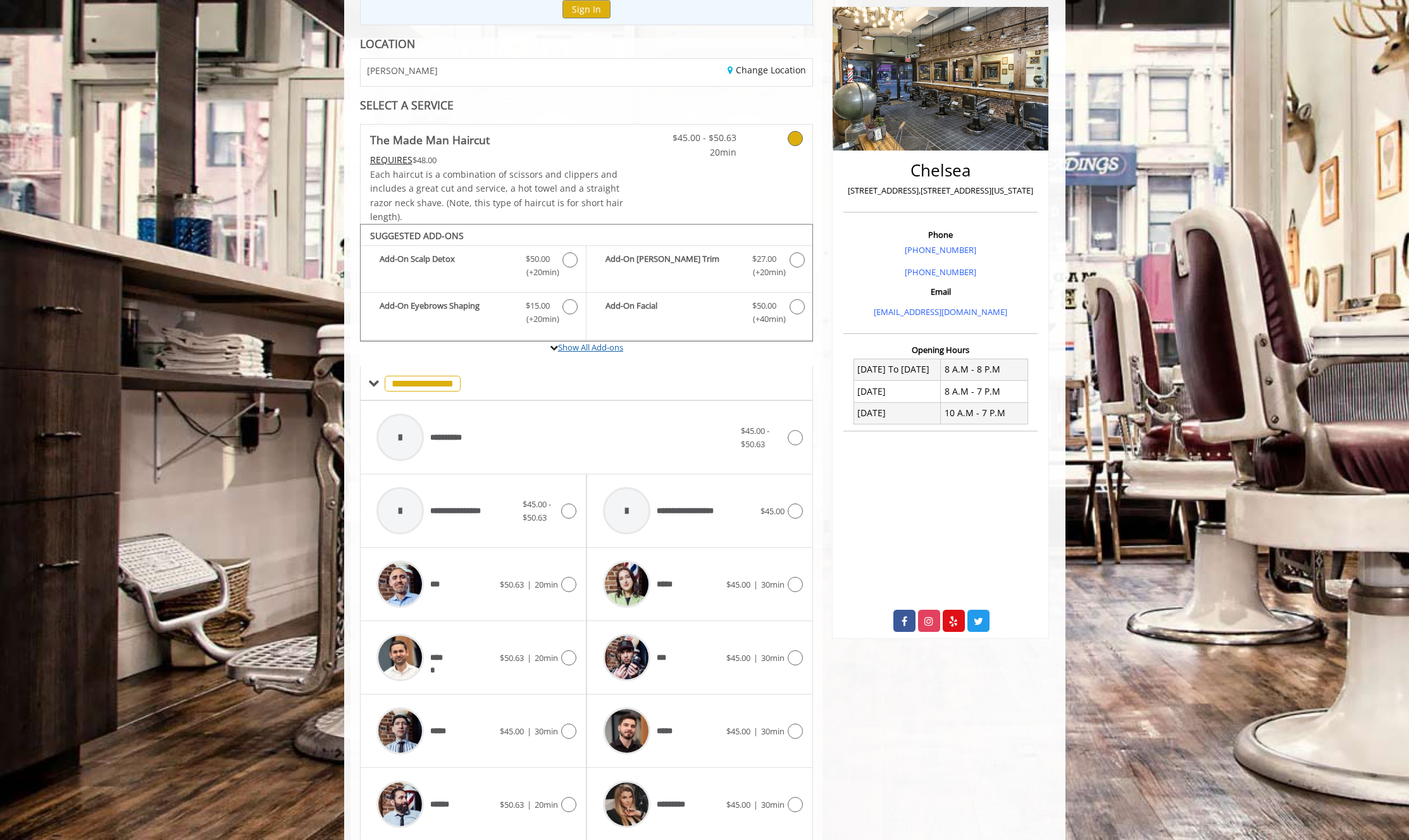
click at [610, 347] on link "Show All Add-ons" at bounding box center [591, 347] width 65 height 12
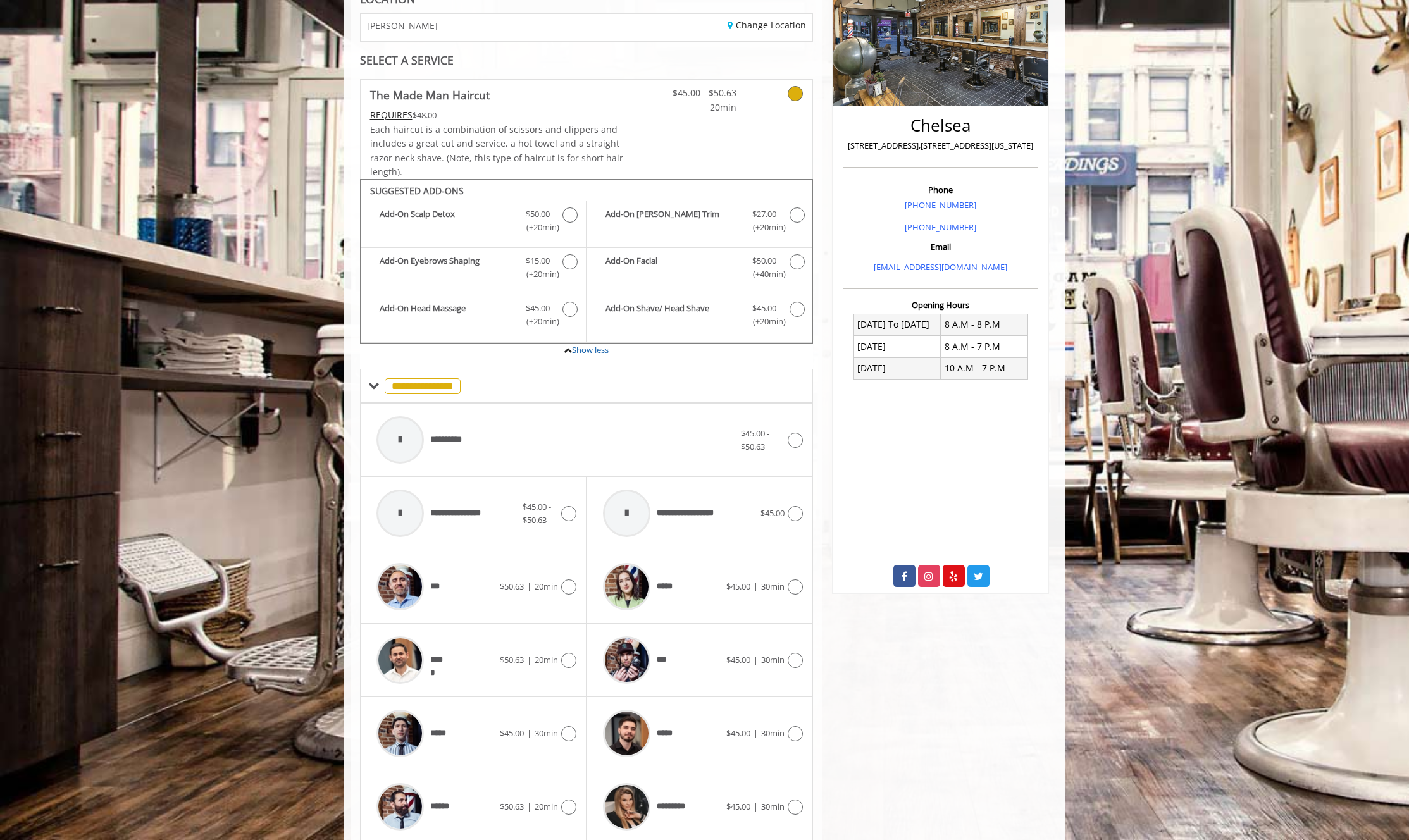
scroll to position [254, 0]
